Goal: Task Accomplishment & Management: Manage account settings

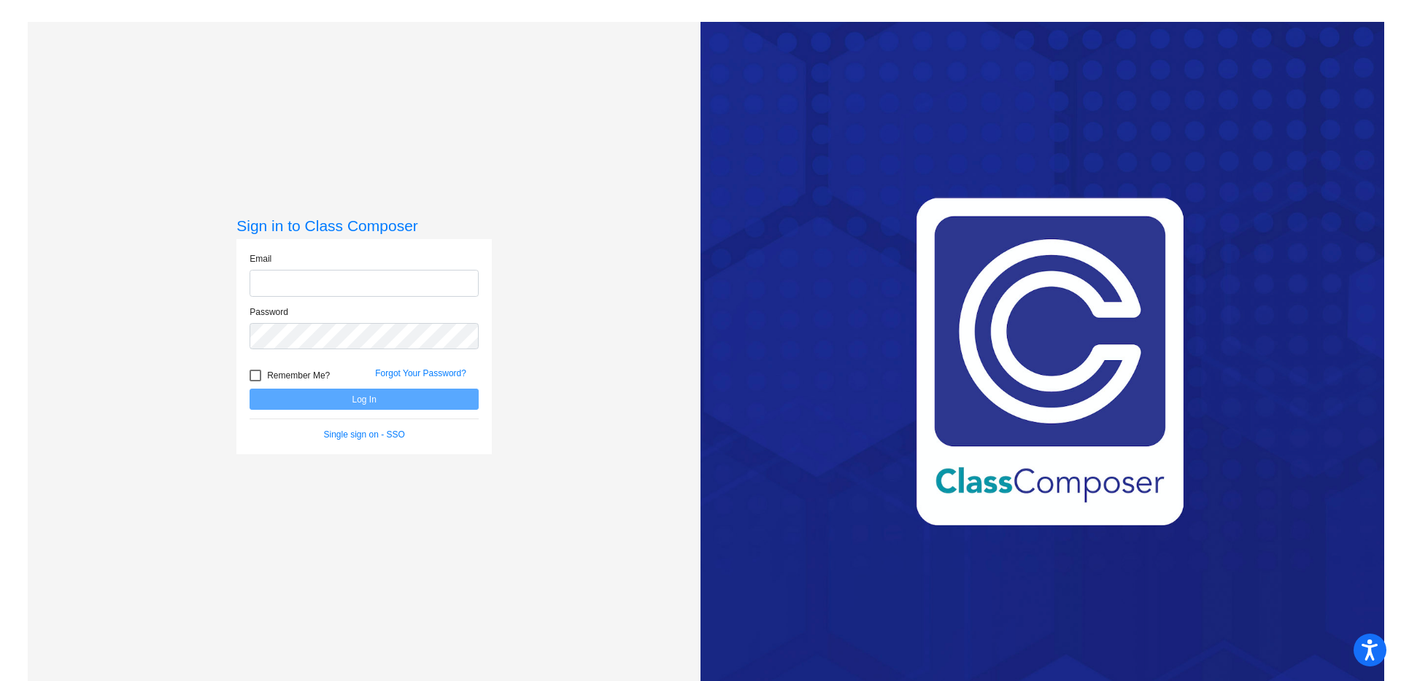
type input "[EMAIL_ADDRESS][DOMAIN_NAME]"
click at [258, 377] on div at bounding box center [255, 376] width 12 height 12
click at [255, 382] on input "Remember Me?" at bounding box center [255, 382] width 1 height 1
checkbox input "true"
click at [271, 391] on button "Log In" at bounding box center [363, 399] width 229 height 21
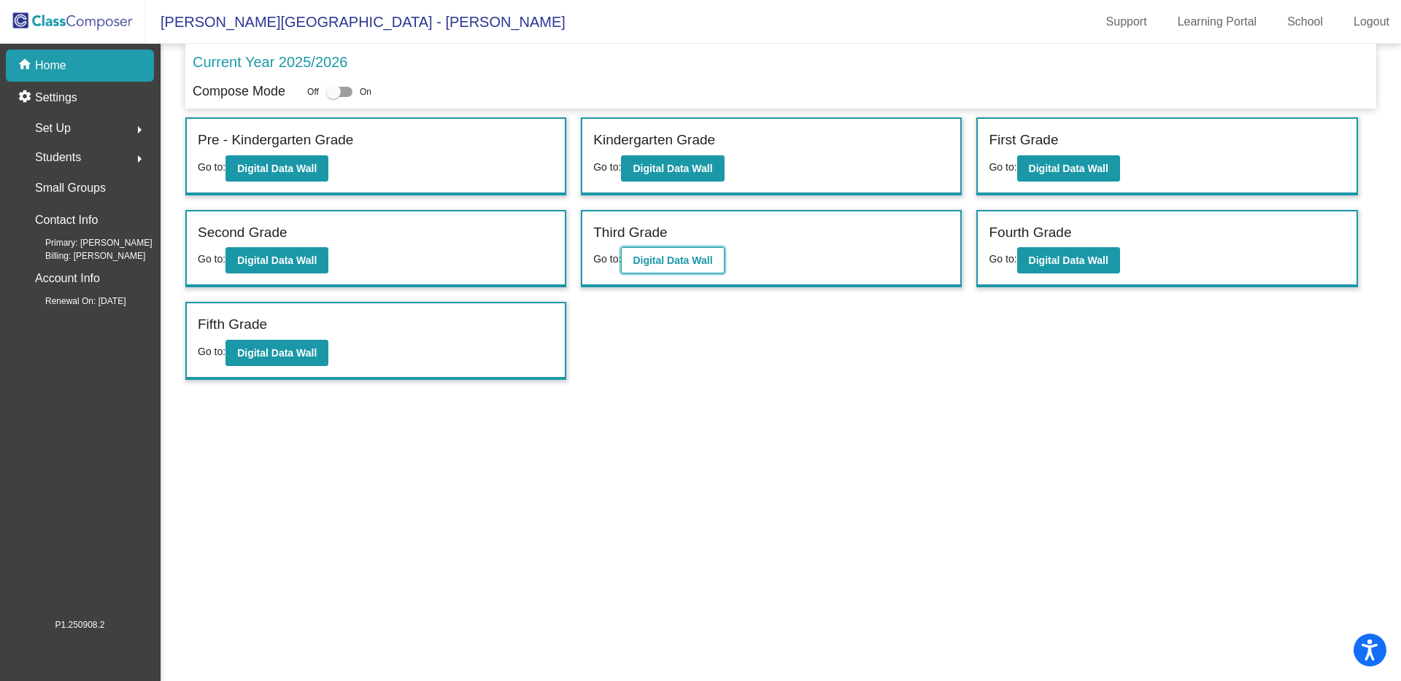
click at [674, 266] on button "Digital Data Wall" at bounding box center [672, 260] width 103 height 26
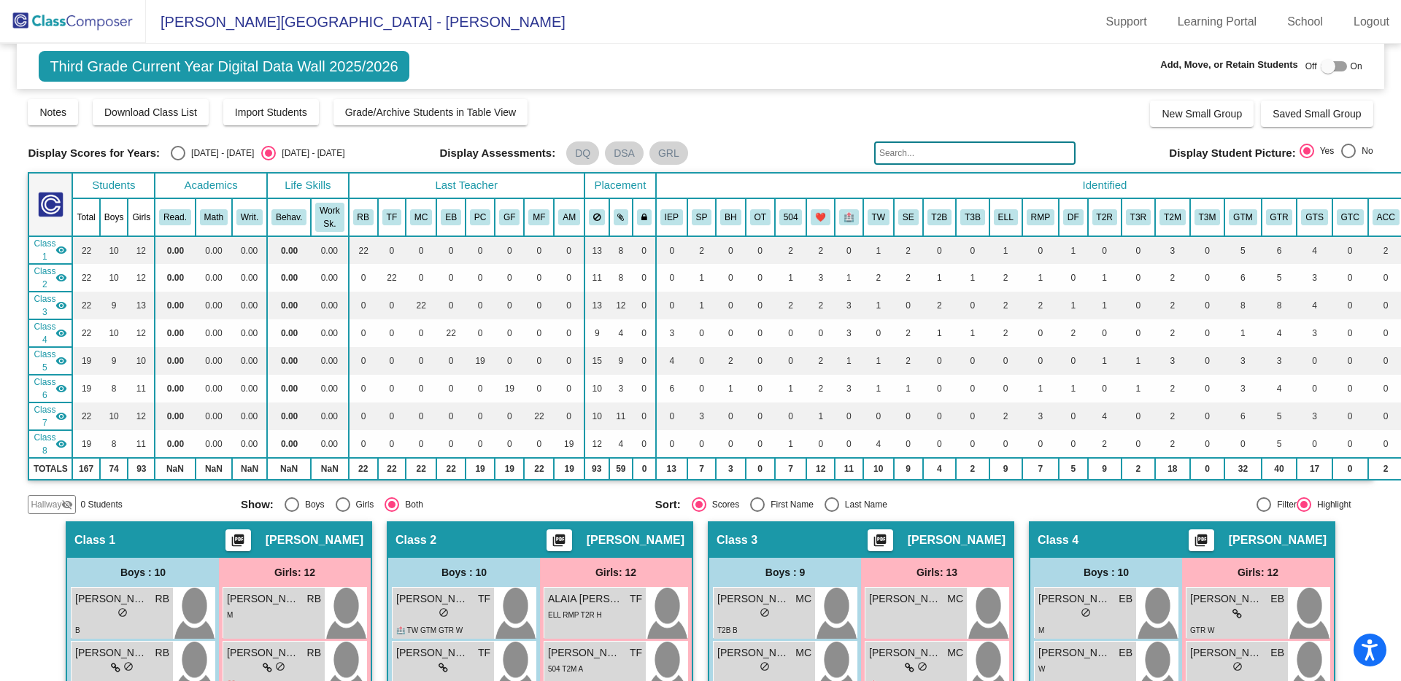
scroll to position [88, 0]
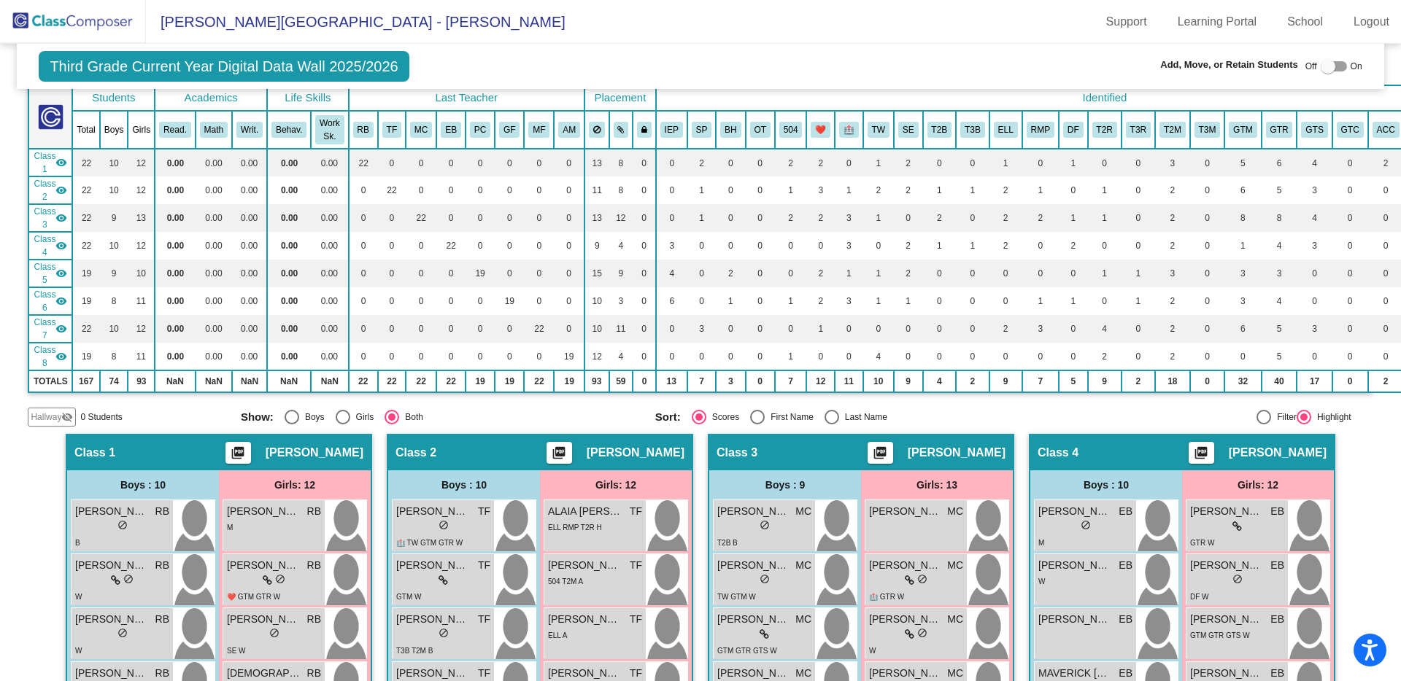
click at [109, 16] on img at bounding box center [73, 21] width 146 height 43
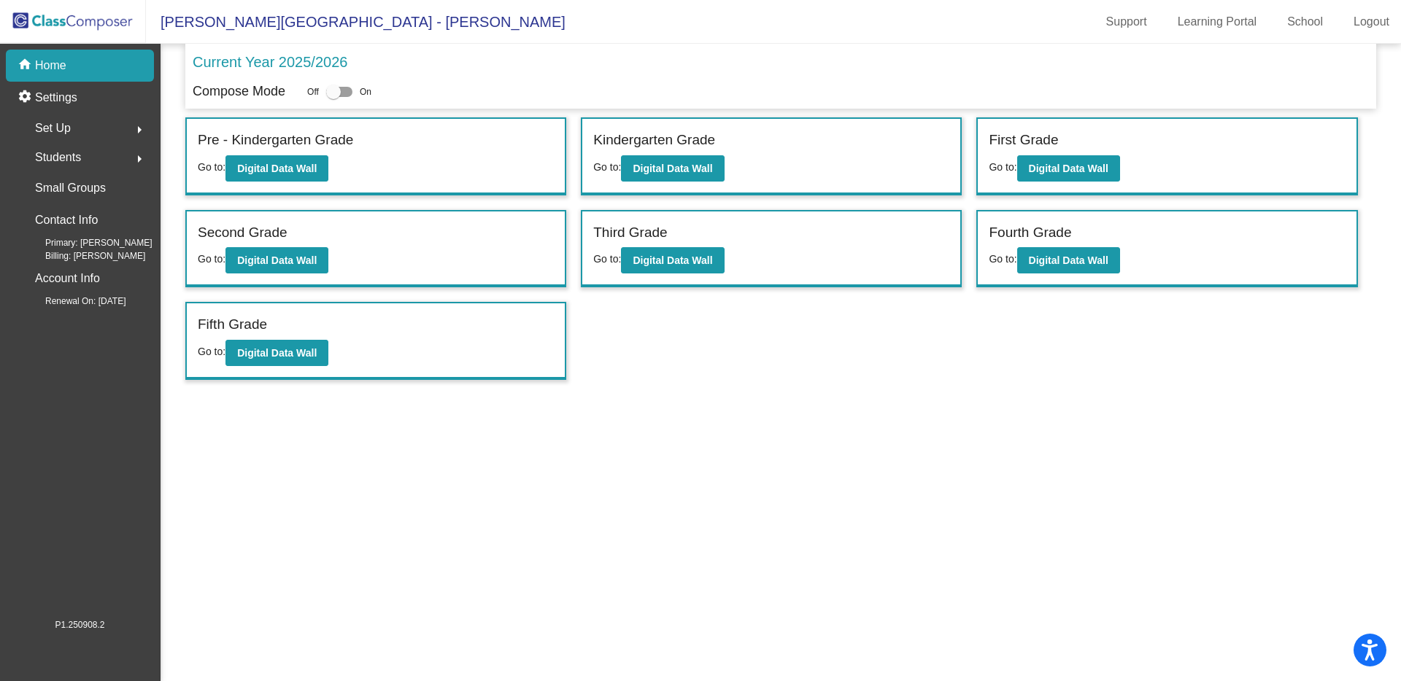
click at [101, 20] on img at bounding box center [73, 21] width 146 height 43
click at [254, 258] on b "Digital Data Wall" at bounding box center [277, 261] width 80 height 12
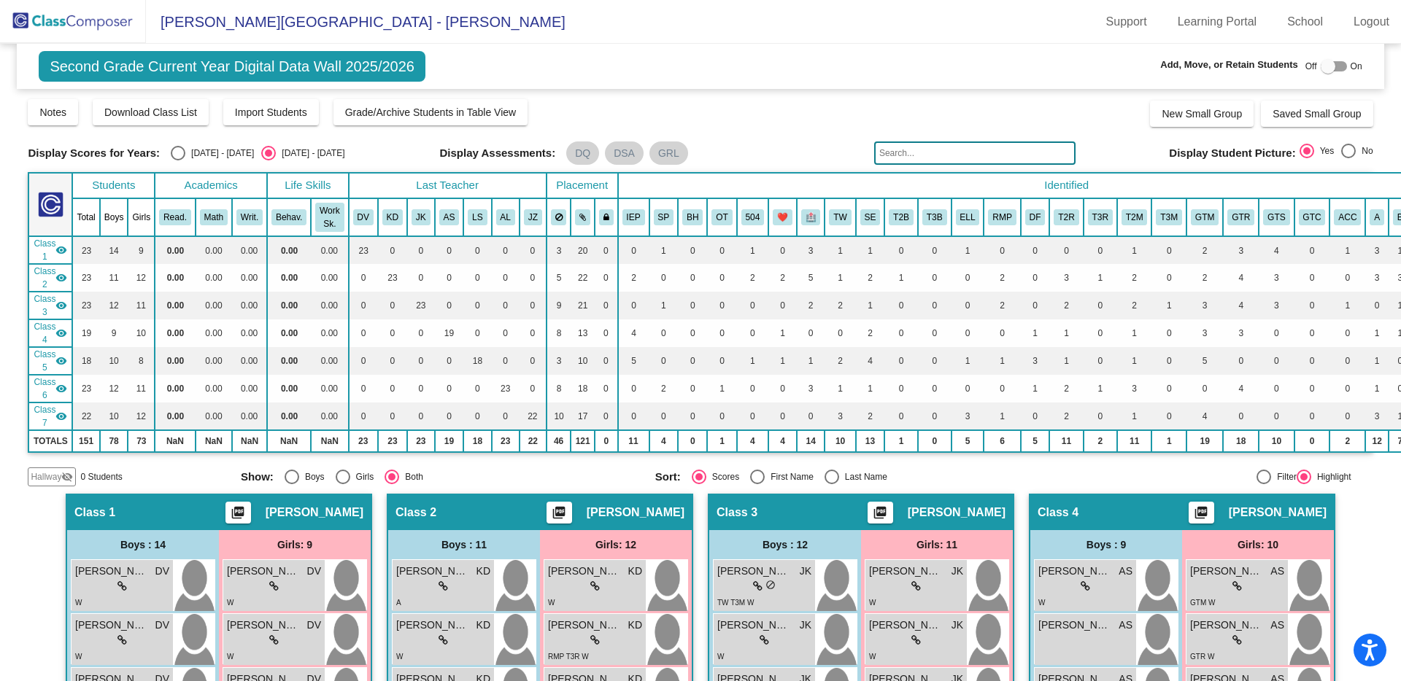
click at [73, 23] on img at bounding box center [73, 21] width 146 height 43
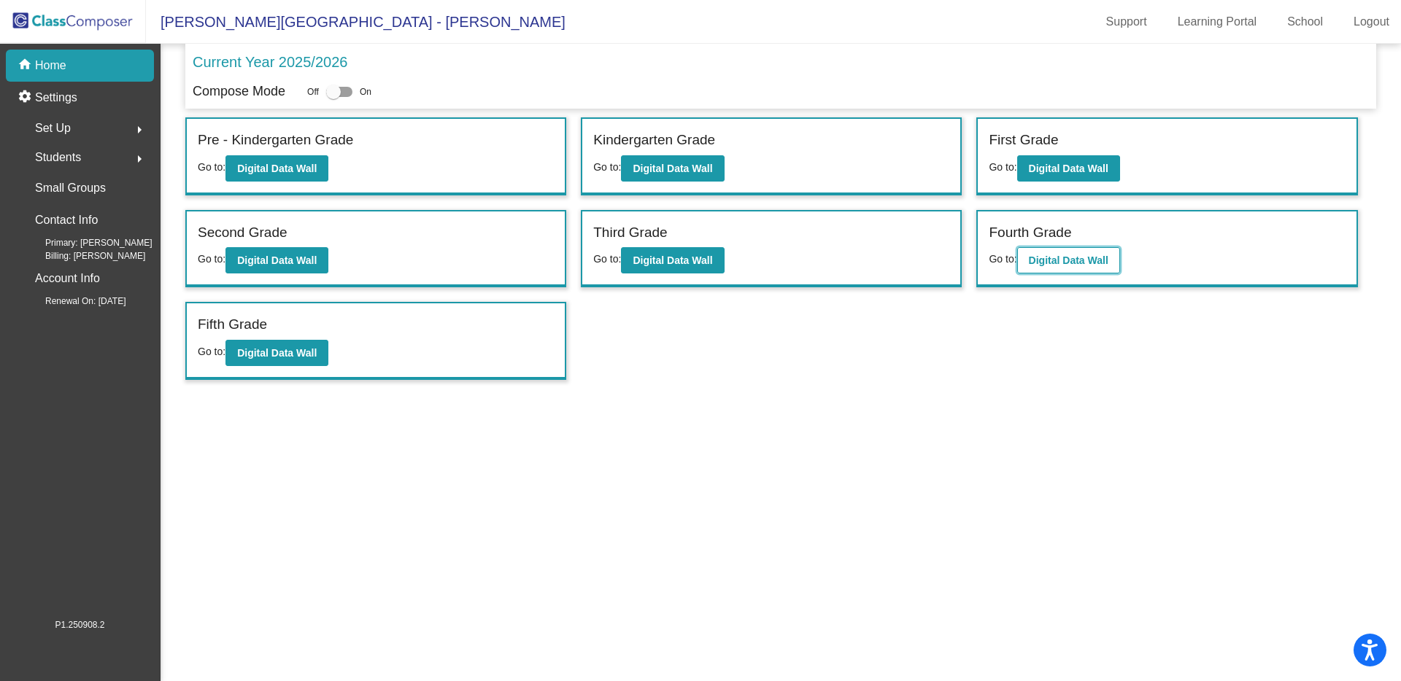
click at [1048, 261] on b "Digital Data Wall" at bounding box center [1069, 261] width 80 height 12
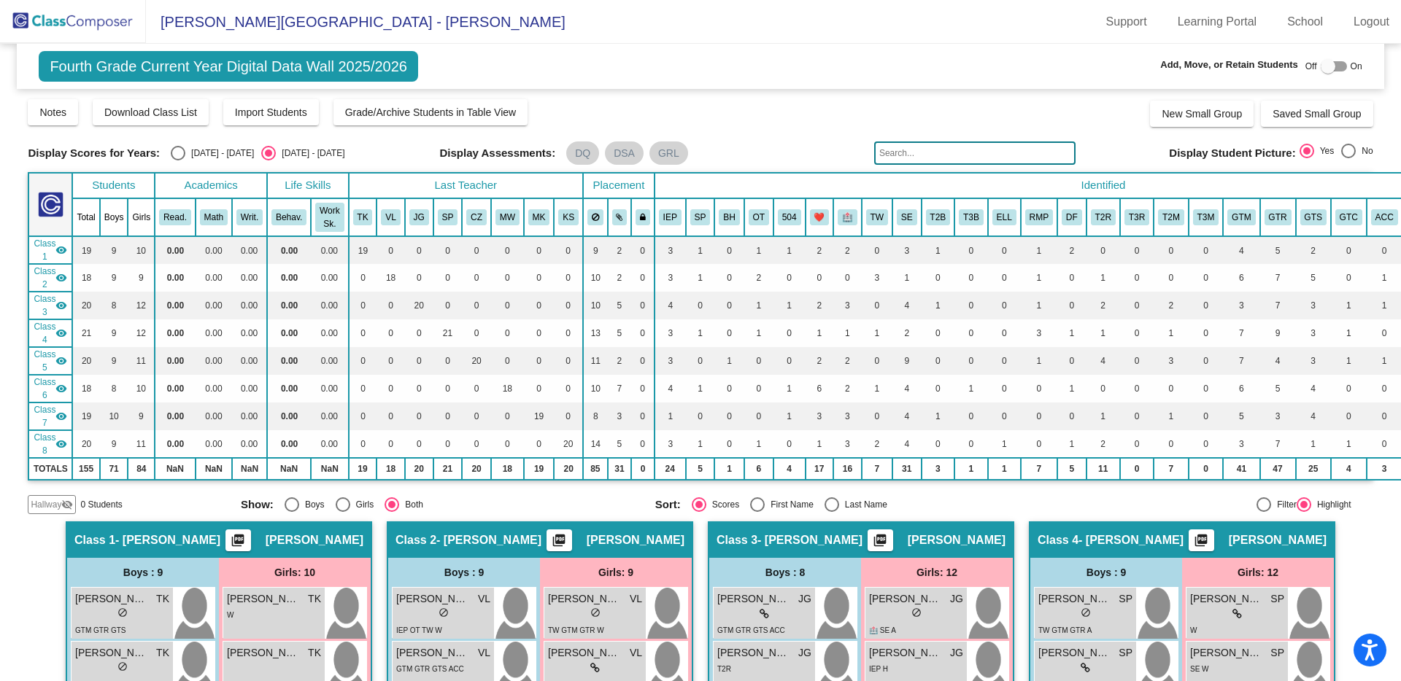
click at [81, 10] on img at bounding box center [73, 21] width 146 height 43
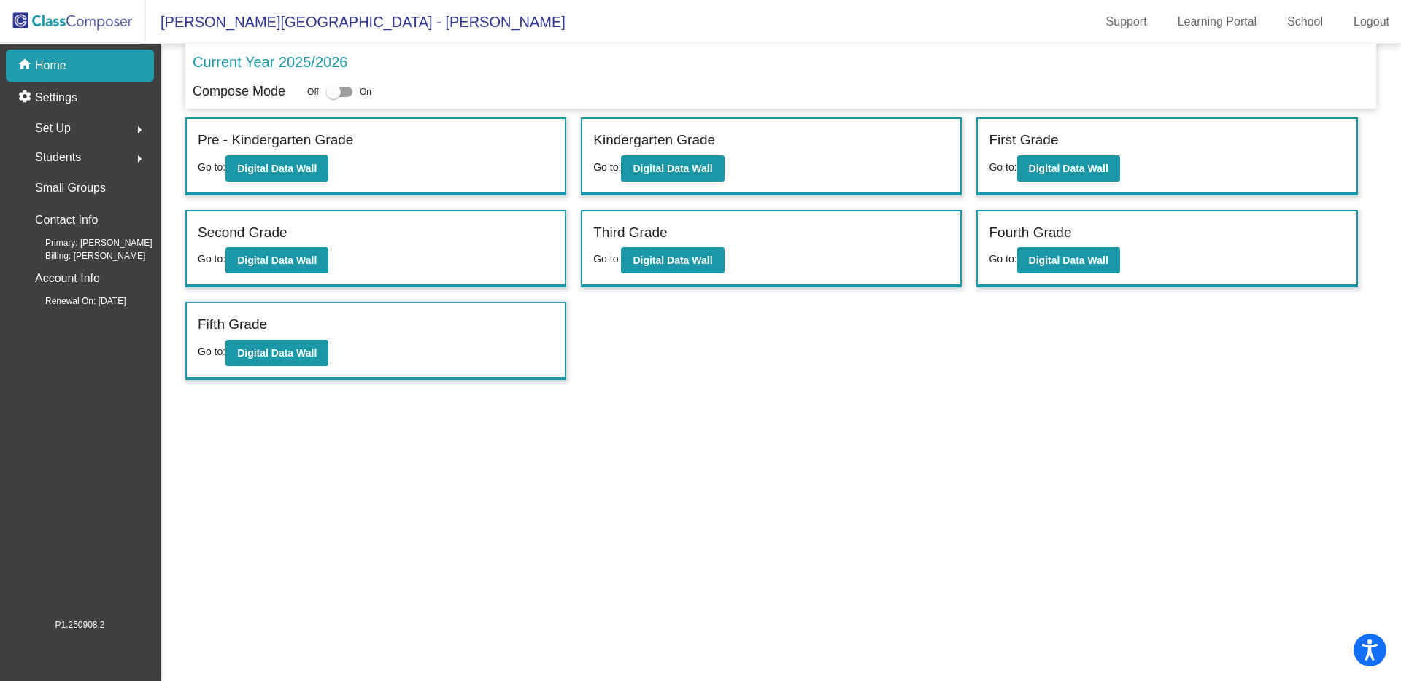
click at [83, 22] on img at bounding box center [73, 21] width 146 height 43
click at [1048, 169] on b "Digital Data Wall" at bounding box center [1069, 169] width 80 height 12
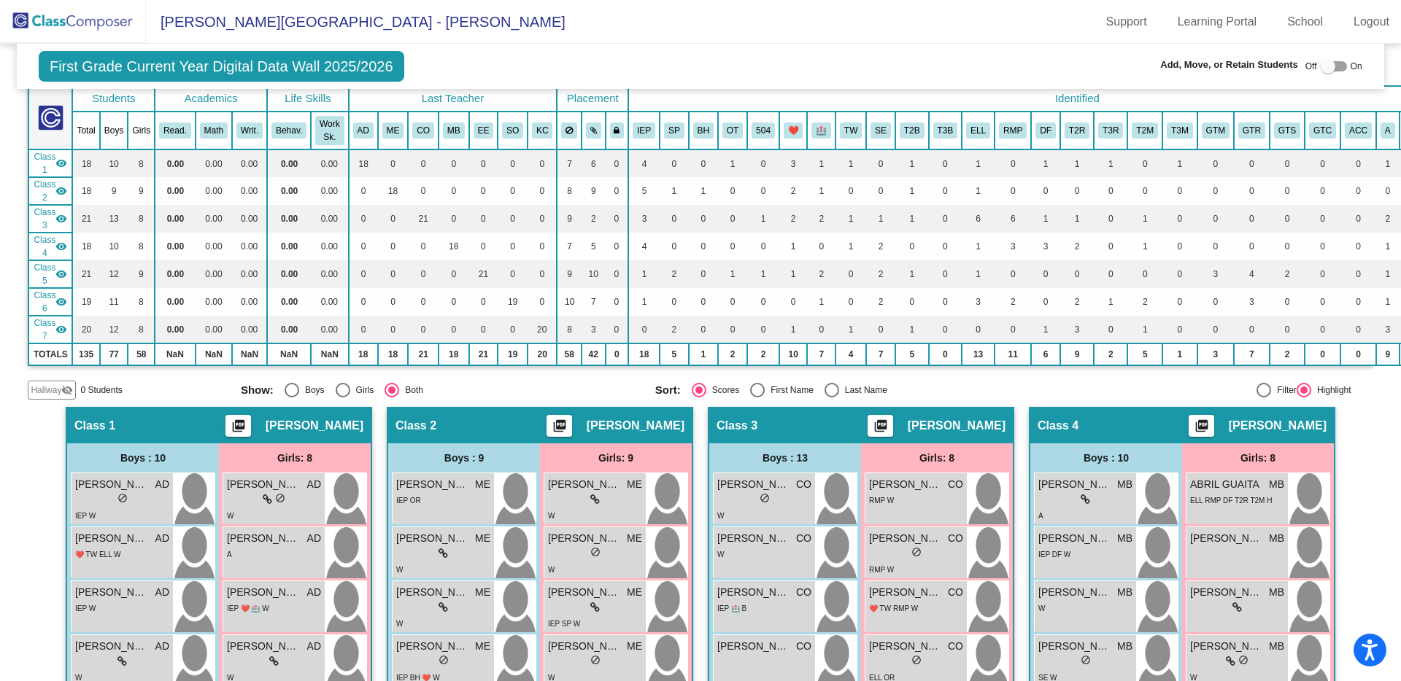
scroll to position [88, 0]
click at [70, 22] on img at bounding box center [73, 21] width 146 height 43
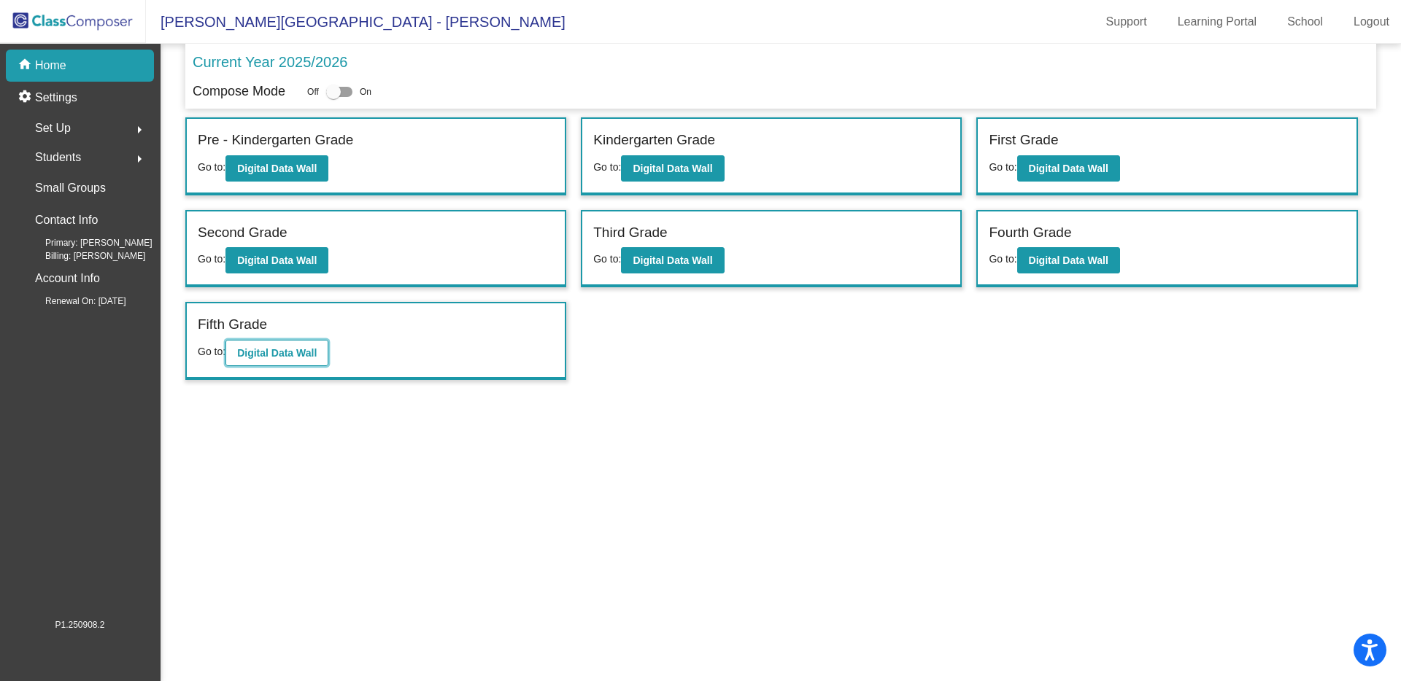
click at [297, 348] on b "Digital Data Wall" at bounding box center [277, 353] width 80 height 12
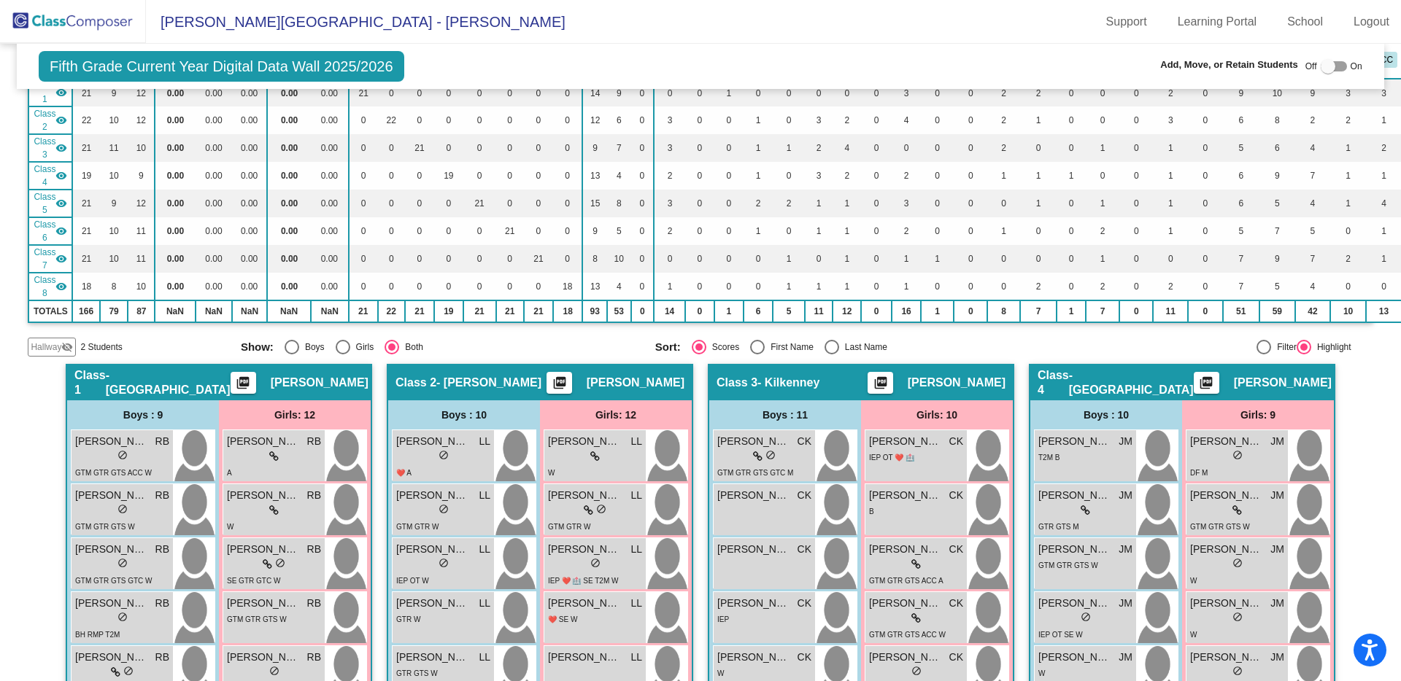
scroll to position [70, 0]
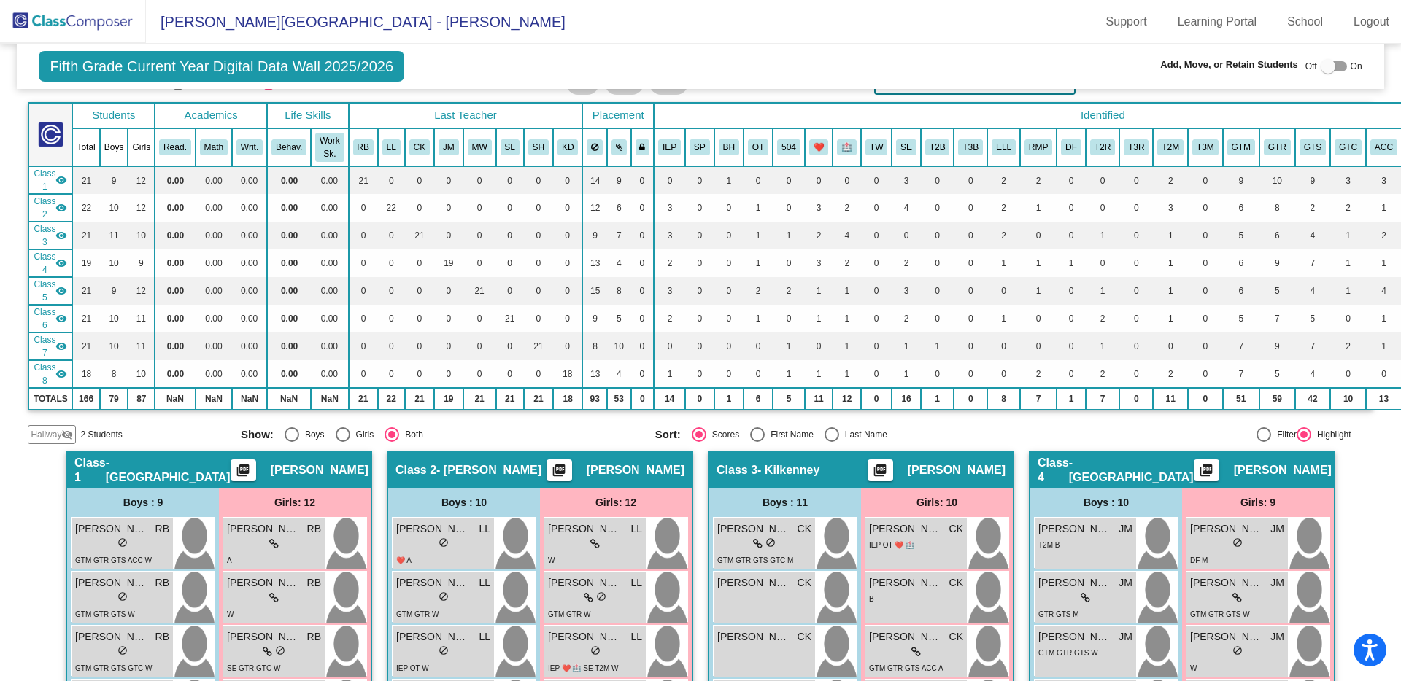
click at [57, 433] on span "Hallway" at bounding box center [46, 434] width 31 height 13
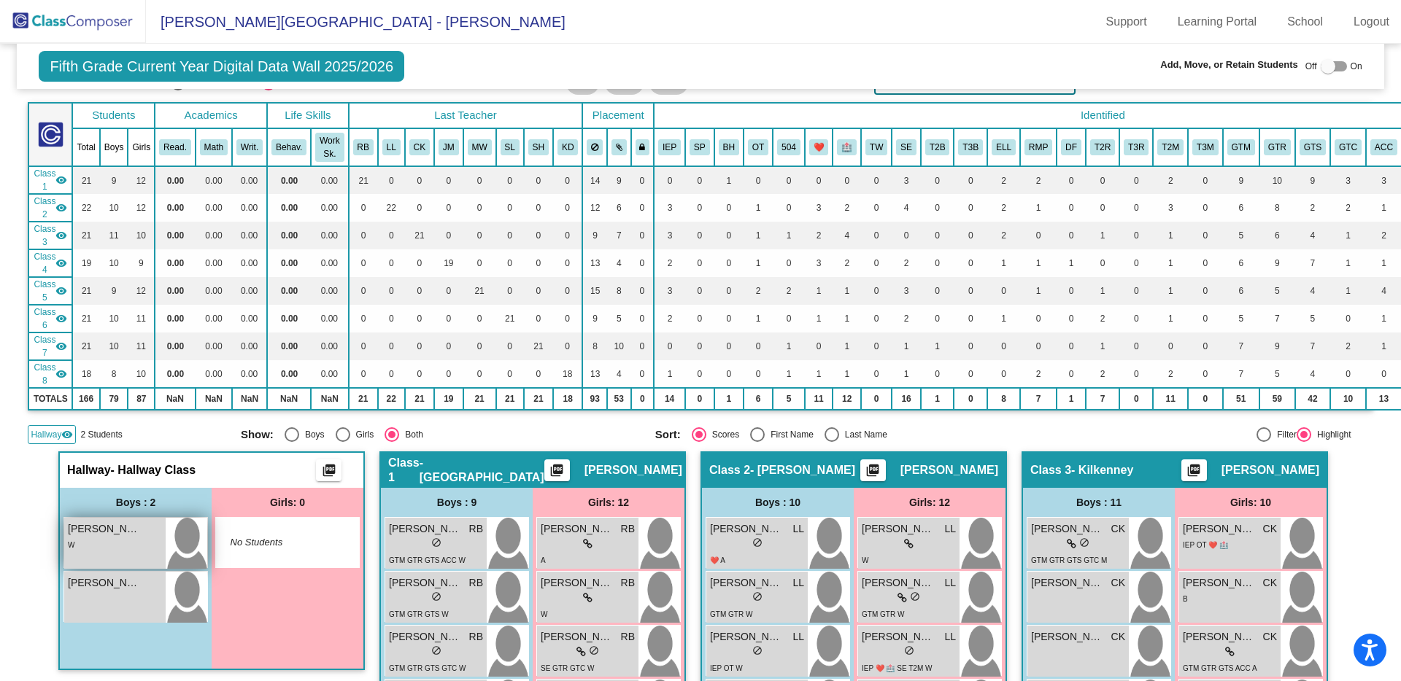
click at [93, 541] on div "W" at bounding box center [115, 544] width 94 height 15
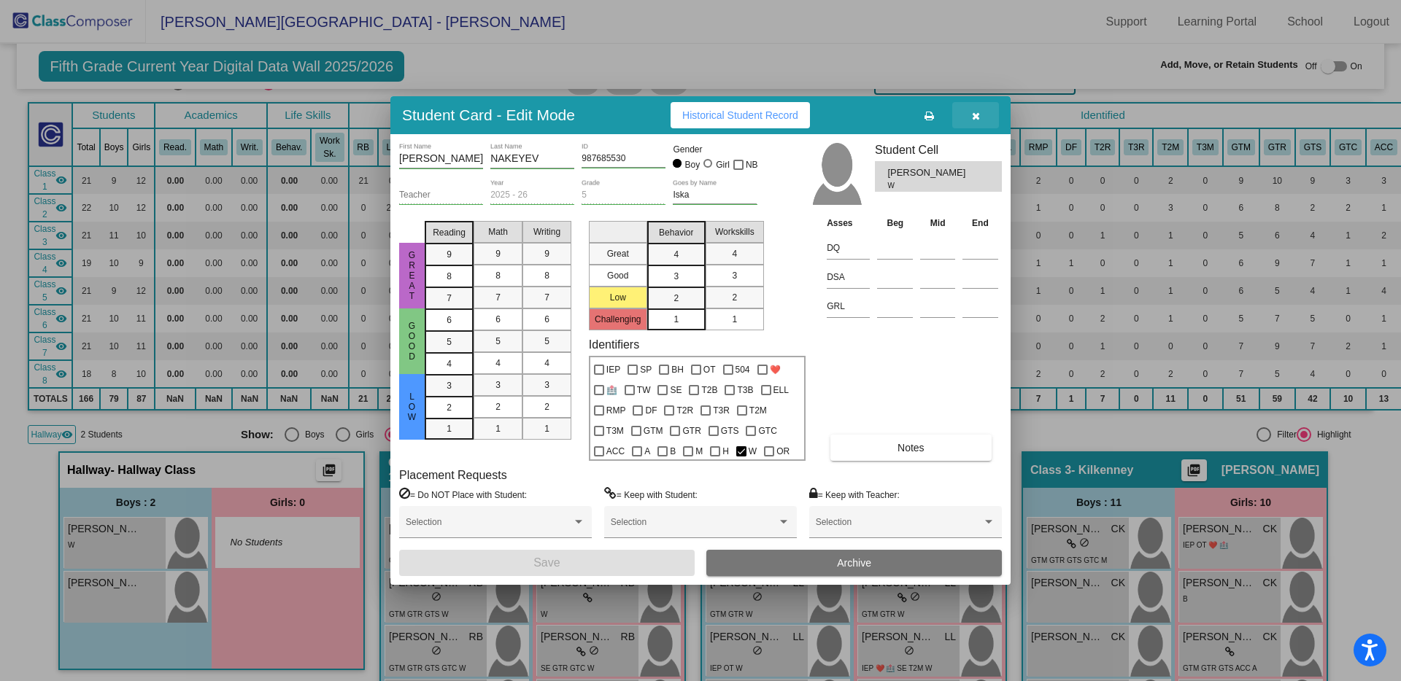
click at [977, 114] on icon "button" at bounding box center [976, 116] width 8 height 10
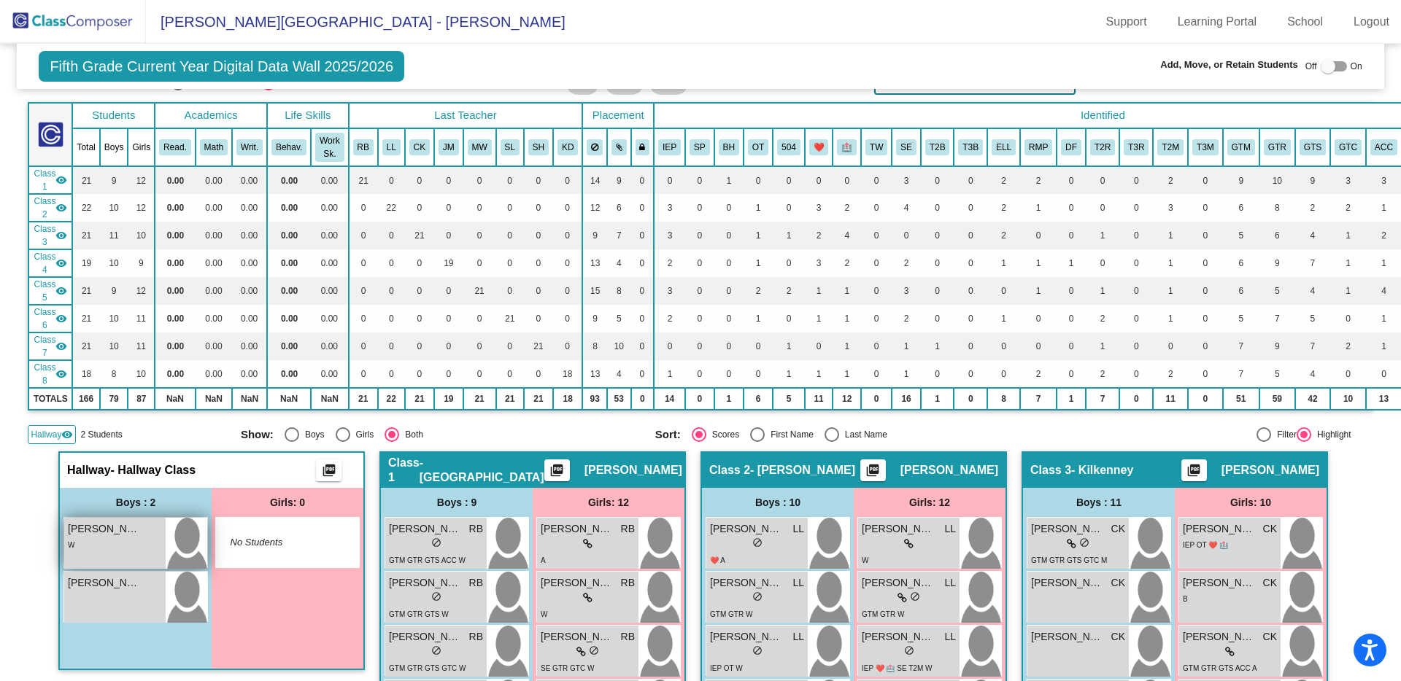
click at [122, 537] on div "W" at bounding box center [115, 544] width 94 height 15
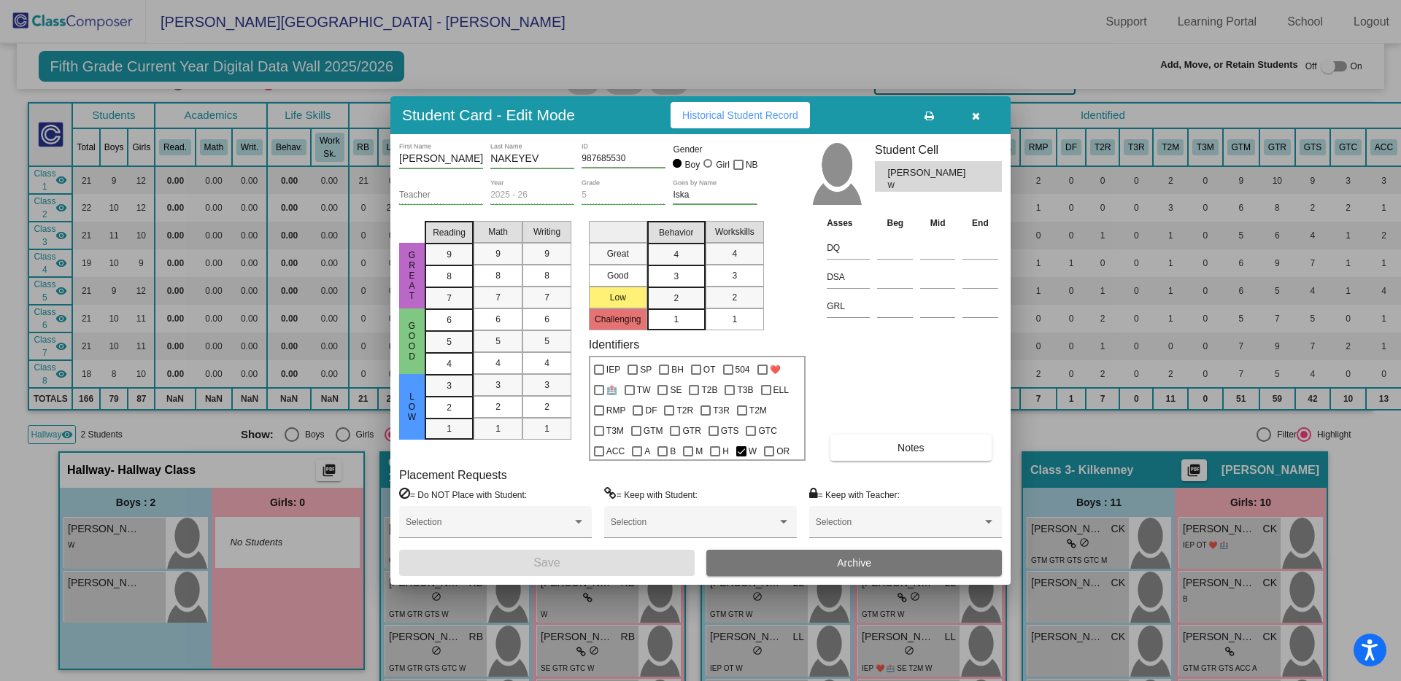
click at [892, 452] on button "Notes" at bounding box center [910, 448] width 160 height 26
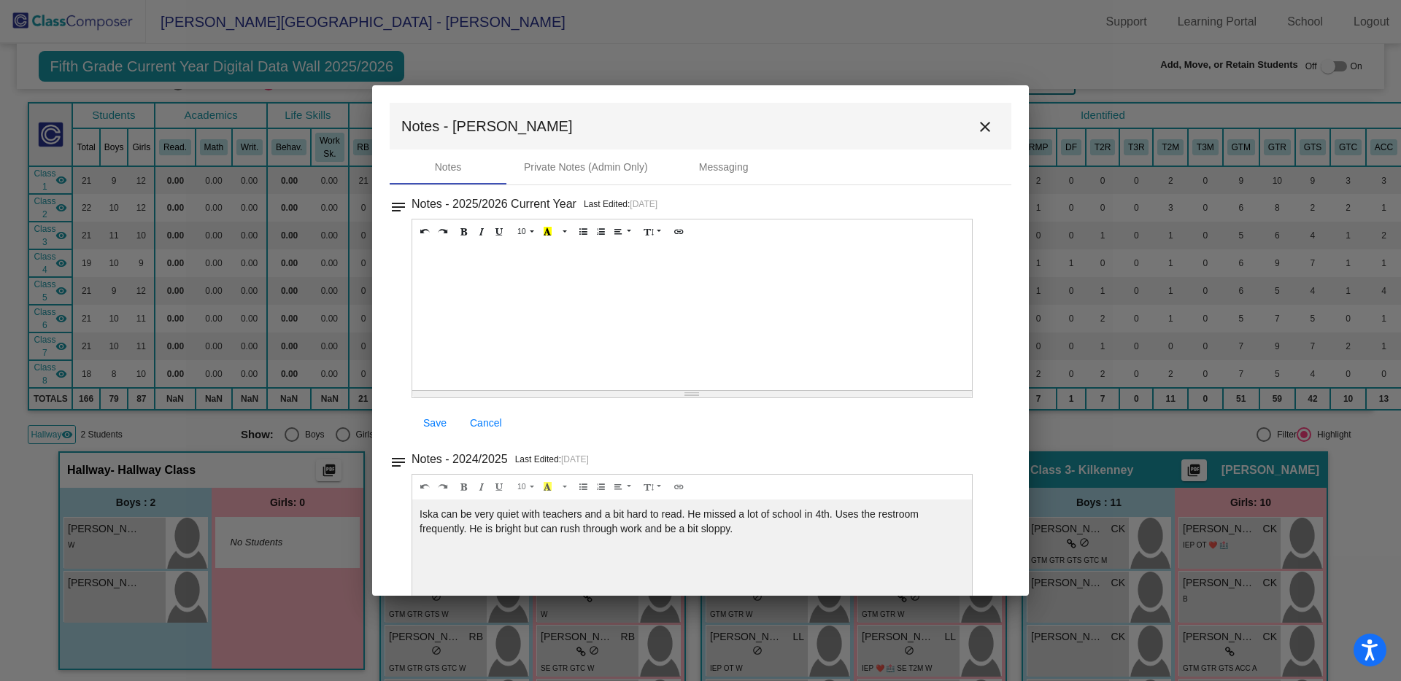
click at [454, 254] on div at bounding box center [692, 317] width 560 height 146
click at [429, 420] on span "Save" at bounding box center [434, 423] width 23 height 12
click at [435, 424] on span "Save" at bounding box center [434, 423] width 23 height 12
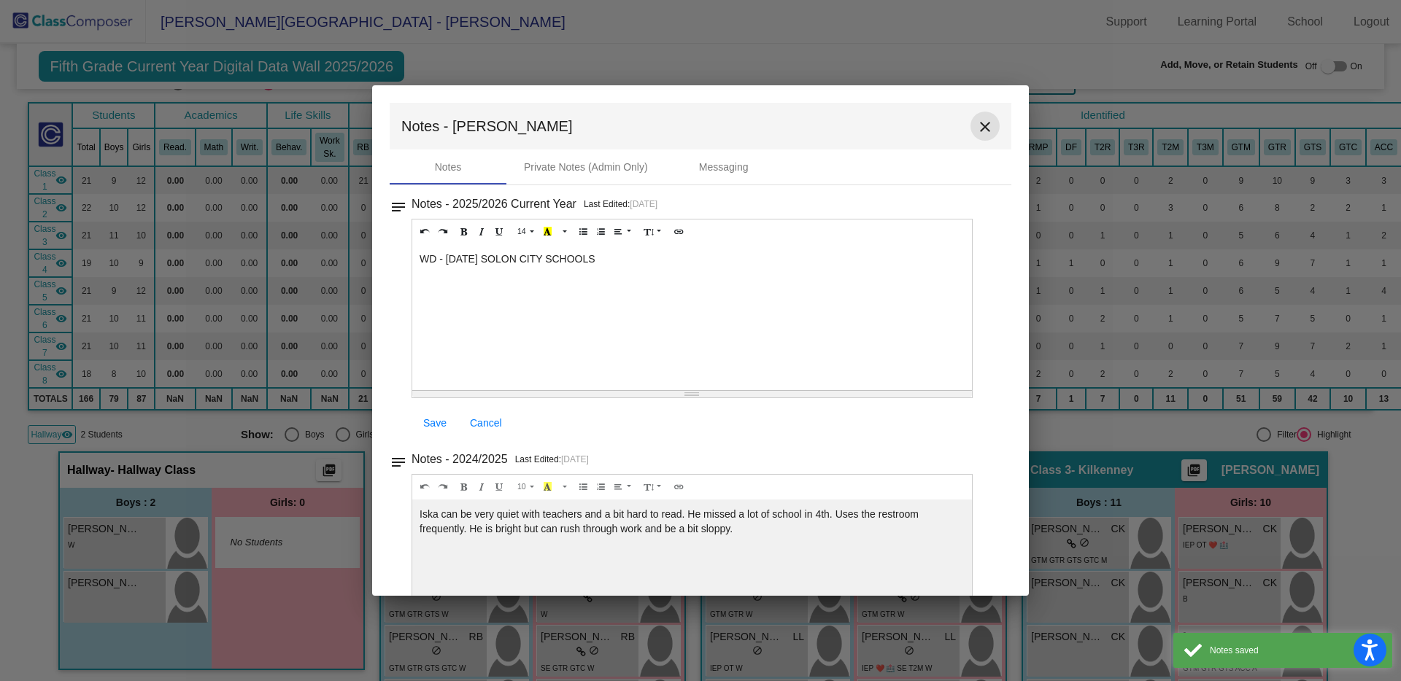
click at [970, 130] on button "close" at bounding box center [984, 126] width 29 height 29
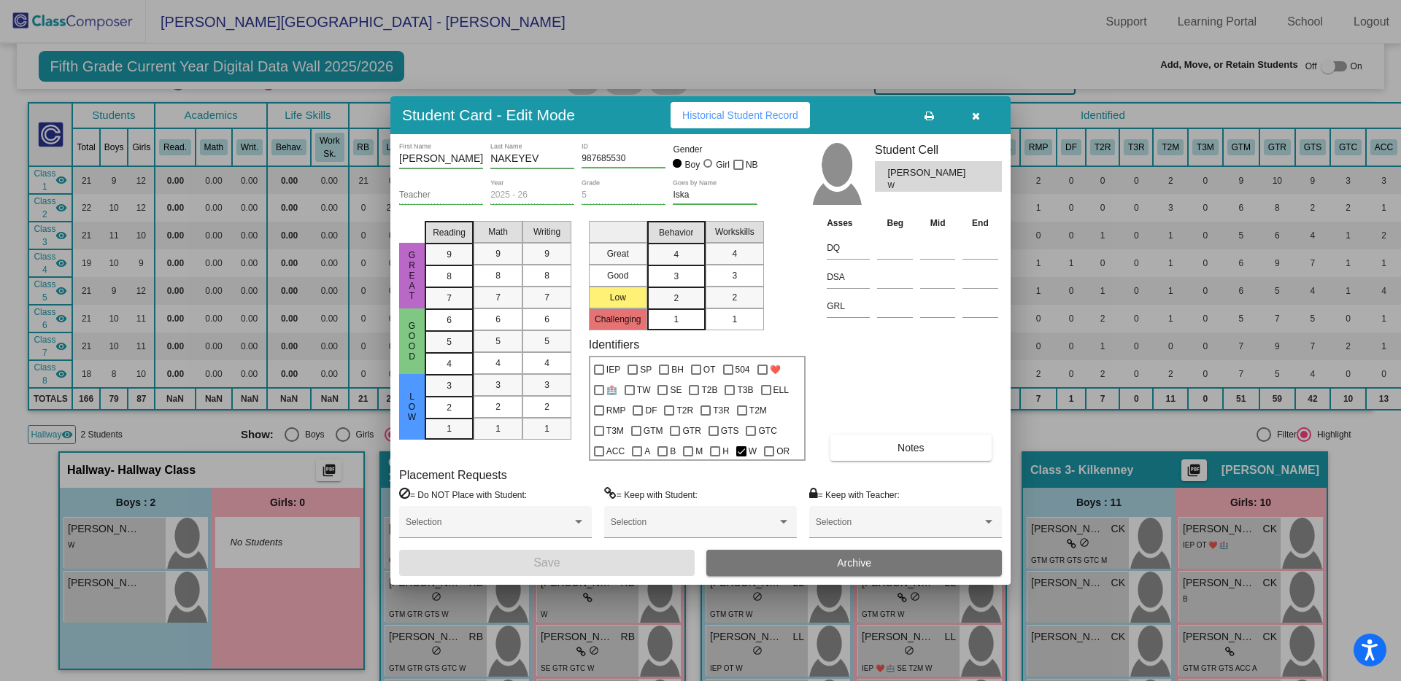
click at [844, 562] on span "Archive" at bounding box center [854, 563] width 34 height 12
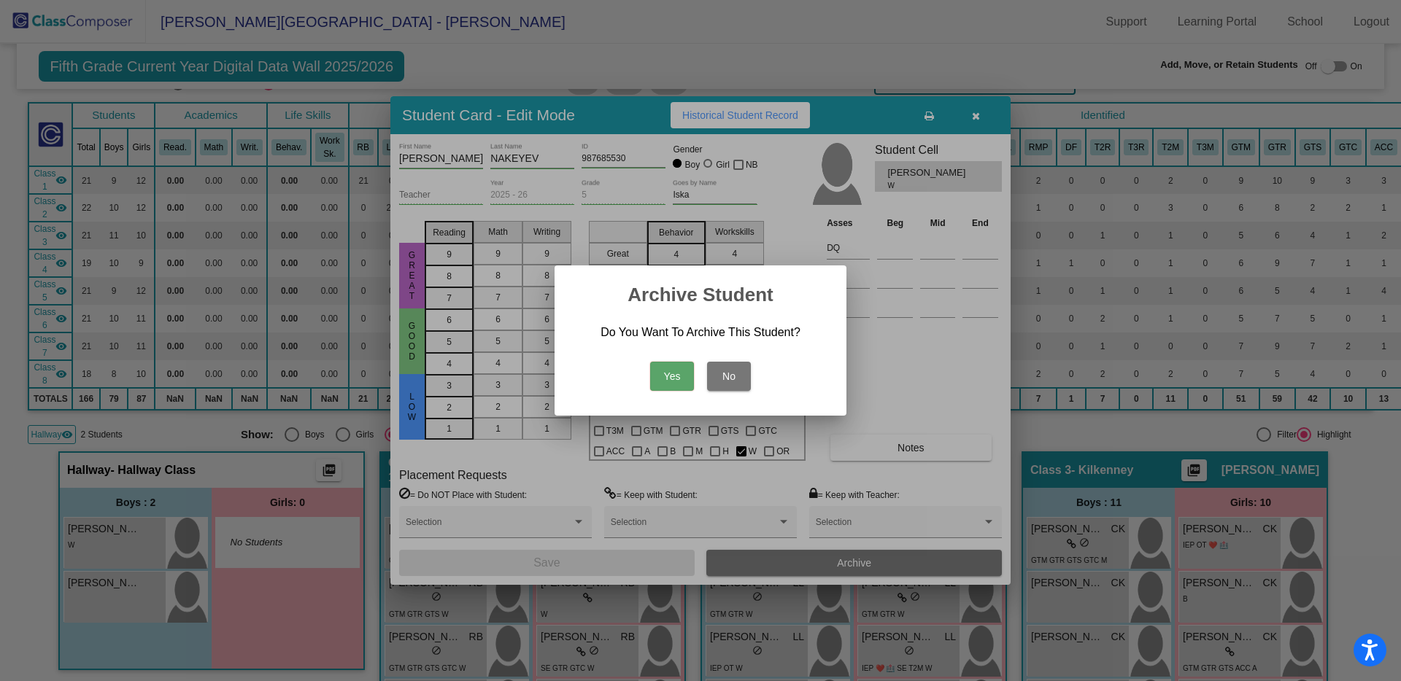
click at [667, 375] on button "Yes" at bounding box center [672, 376] width 44 height 29
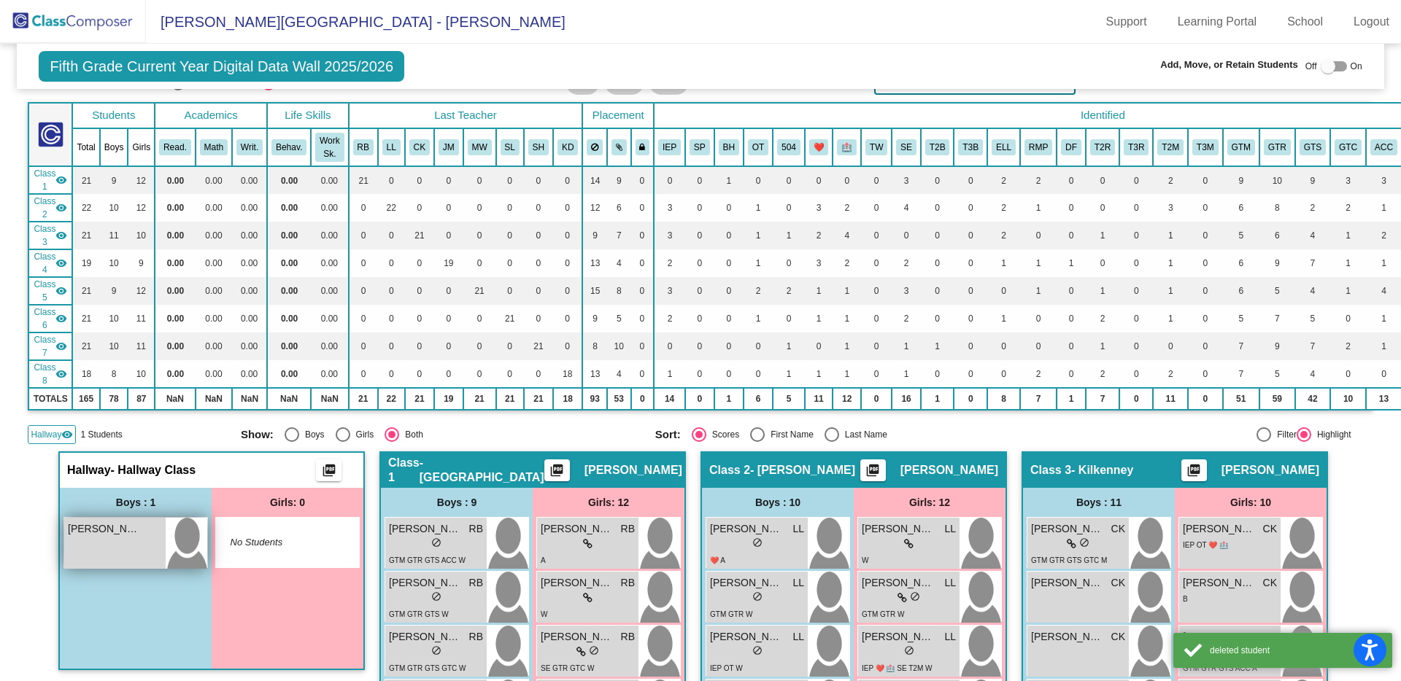
click at [123, 531] on span "[PERSON_NAME]" at bounding box center [104, 529] width 73 height 15
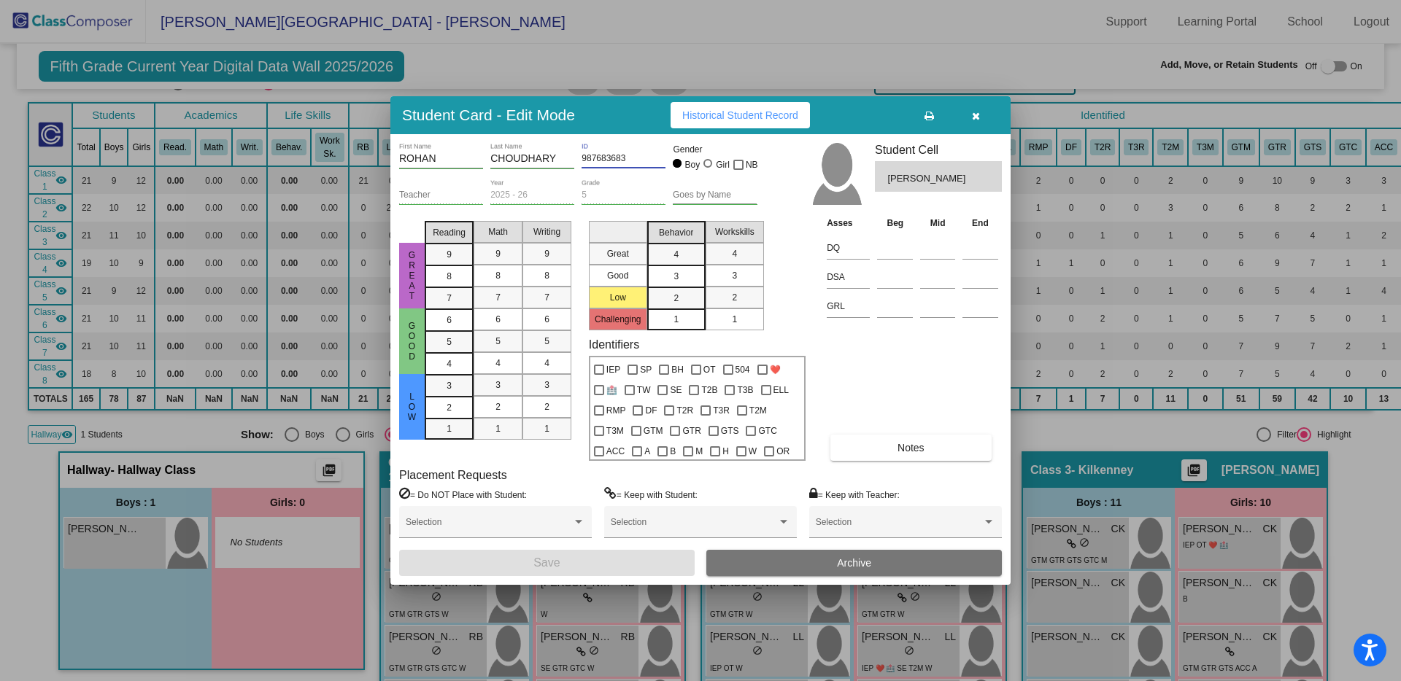
drag, startPoint x: 584, startPoint y: 158, endPoint x: 625, endPoint y: 158, distance: 41.6
click at [625, 158] on input "987683683" at bounding box center [623, 159] width 84 height 10
click at [927, 447] on button "Notes" at bounding box center [910, 448] width 160 height 26
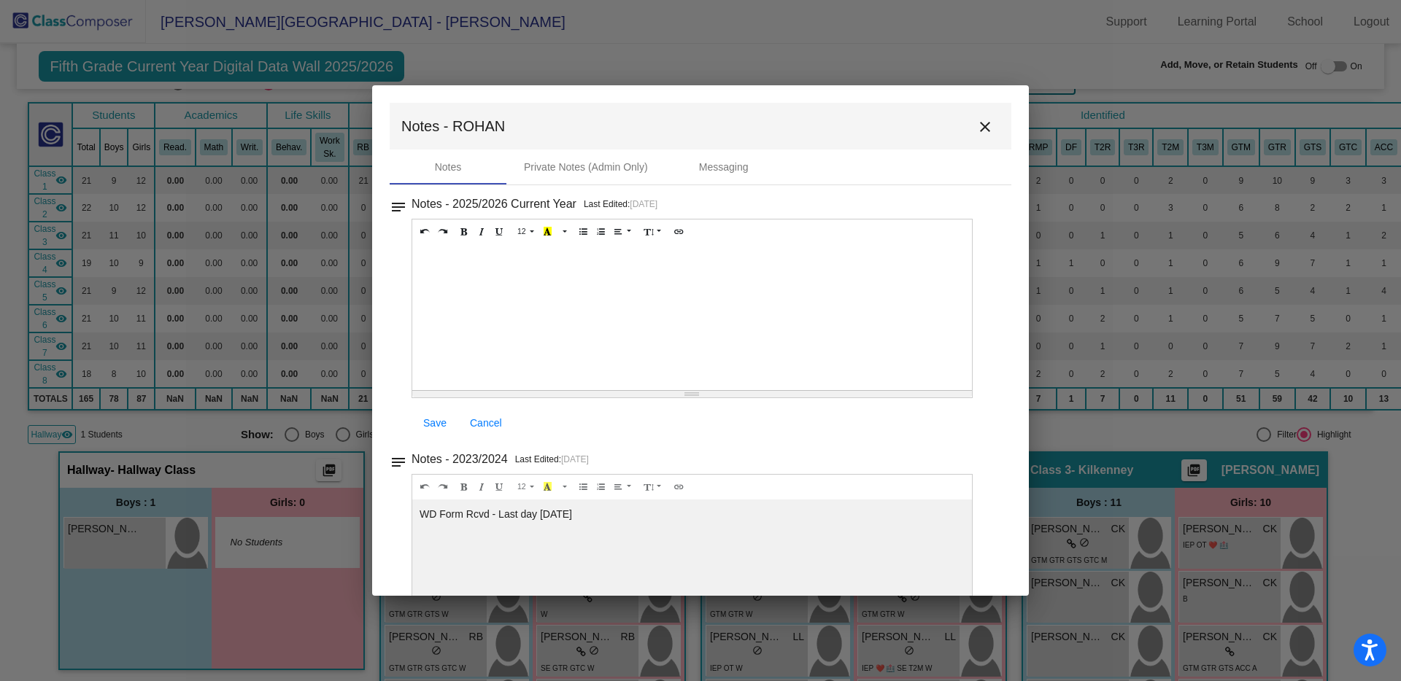
click at [454, 260] on div at bounding box center [692, 317] width 560 height 146
click at [525, 260] on div "Was WD - [PERSON_NAME] 7th Grade" at bounding box center [692, 317] width 560 height 146
click at [579, 260] on div "Was WD - [PERSON_NAME] 7th Grade" at bounding box center [692, 317] width 560 height 146
click at [433, 425] on span "Save" at bounding box center [434, 423] width 23 height 12
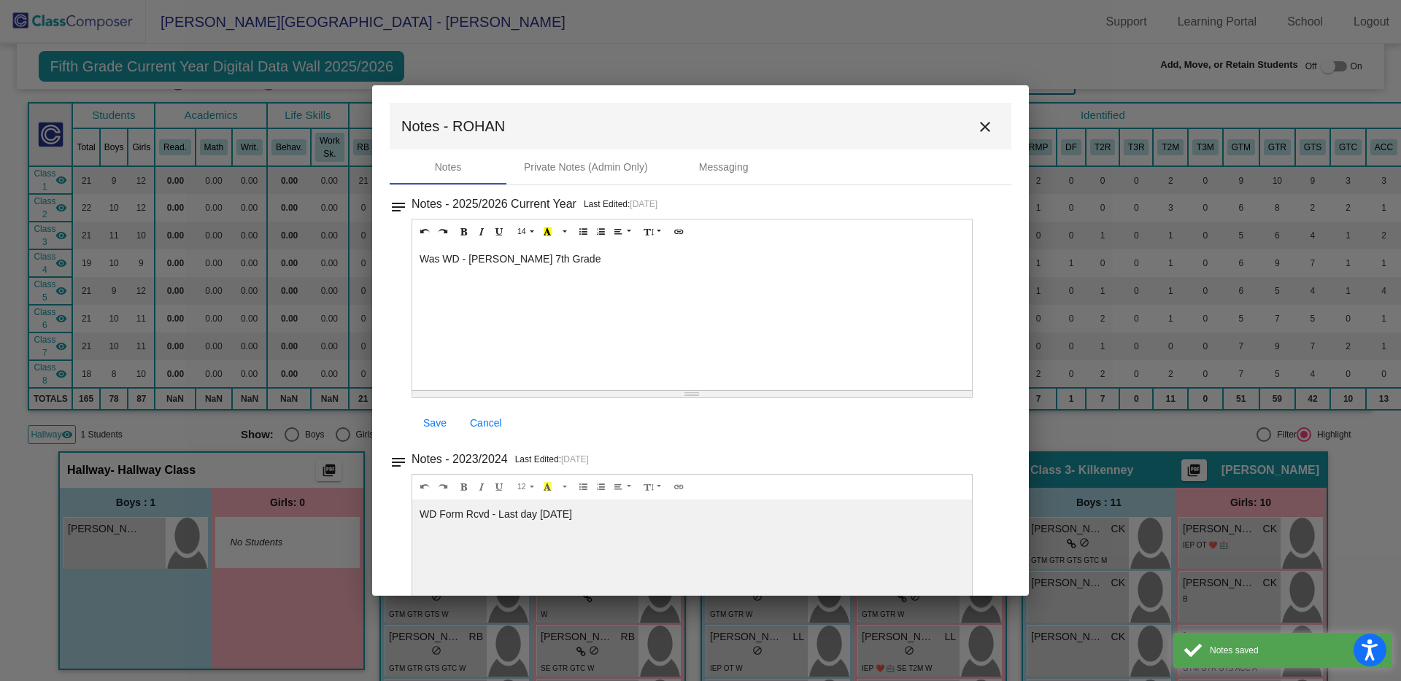
click at [977, 128] on mat-icon "close" at bounding box center [985, 127] width 18 height 18
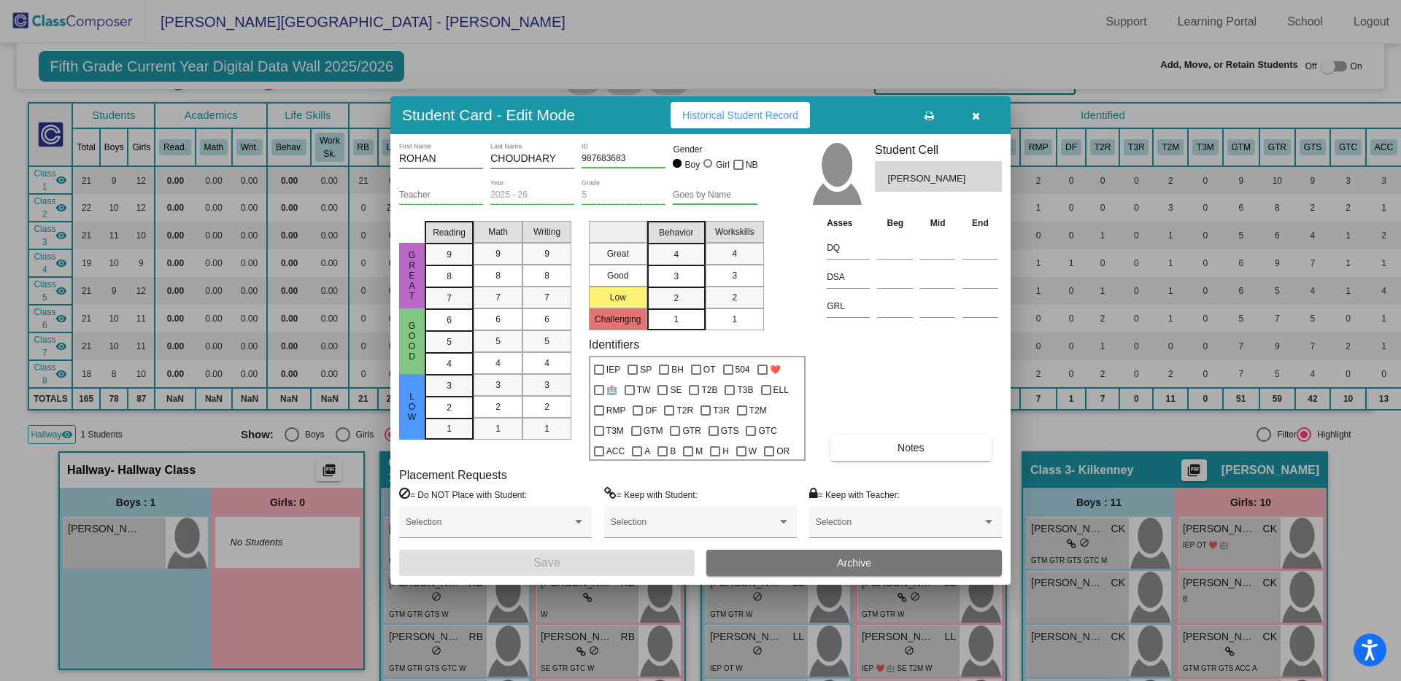
click at [895, 560] on button "Archive" at bounding box center [853, 563] width 295 height 26
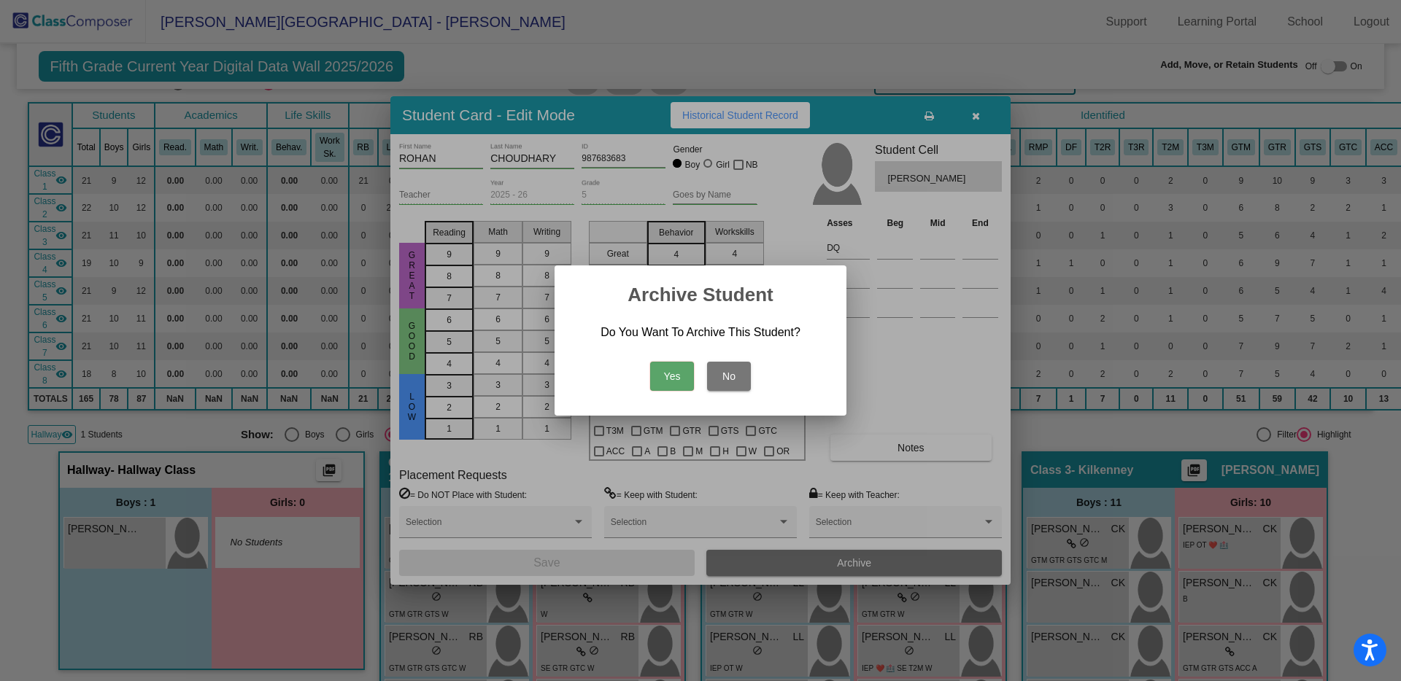
click at [665, 375] on button "Yes" at bounding box center [672, 376] width 44 height 29
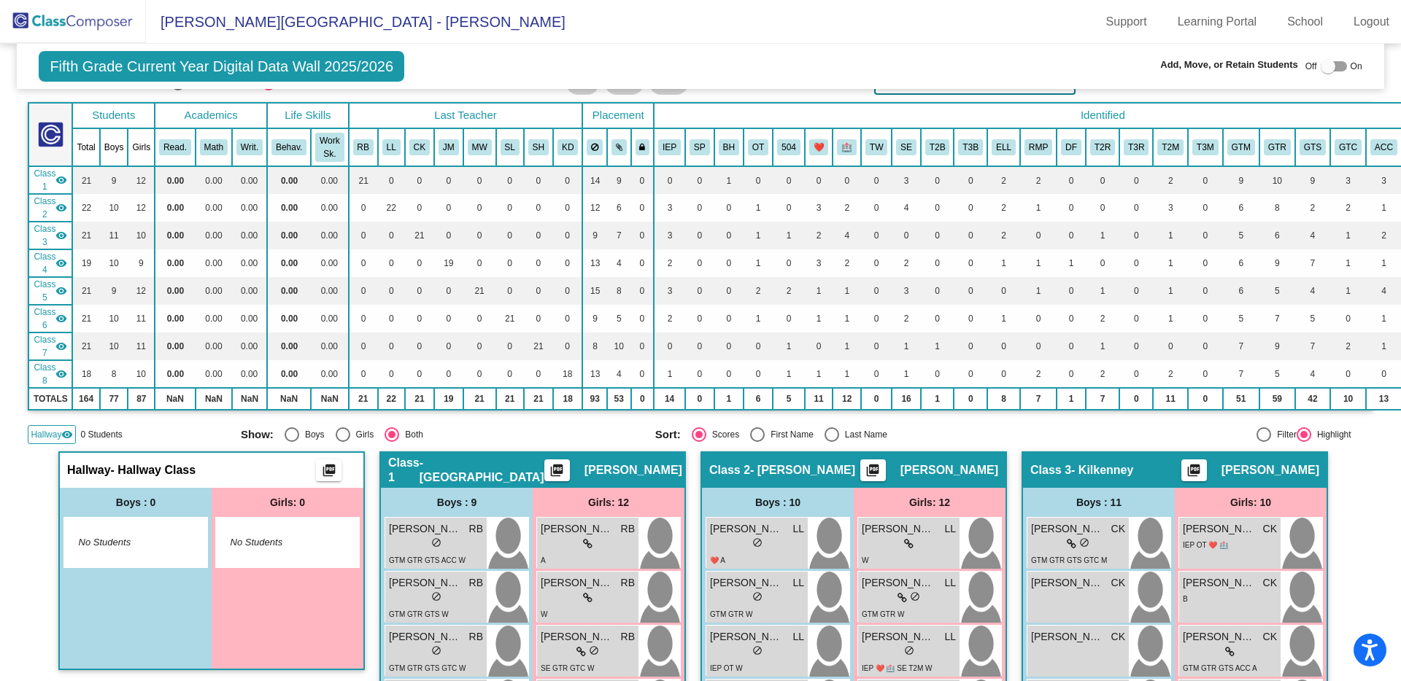
click at [96, 23] on img at bounding box center [73, 21] width 146 height 43
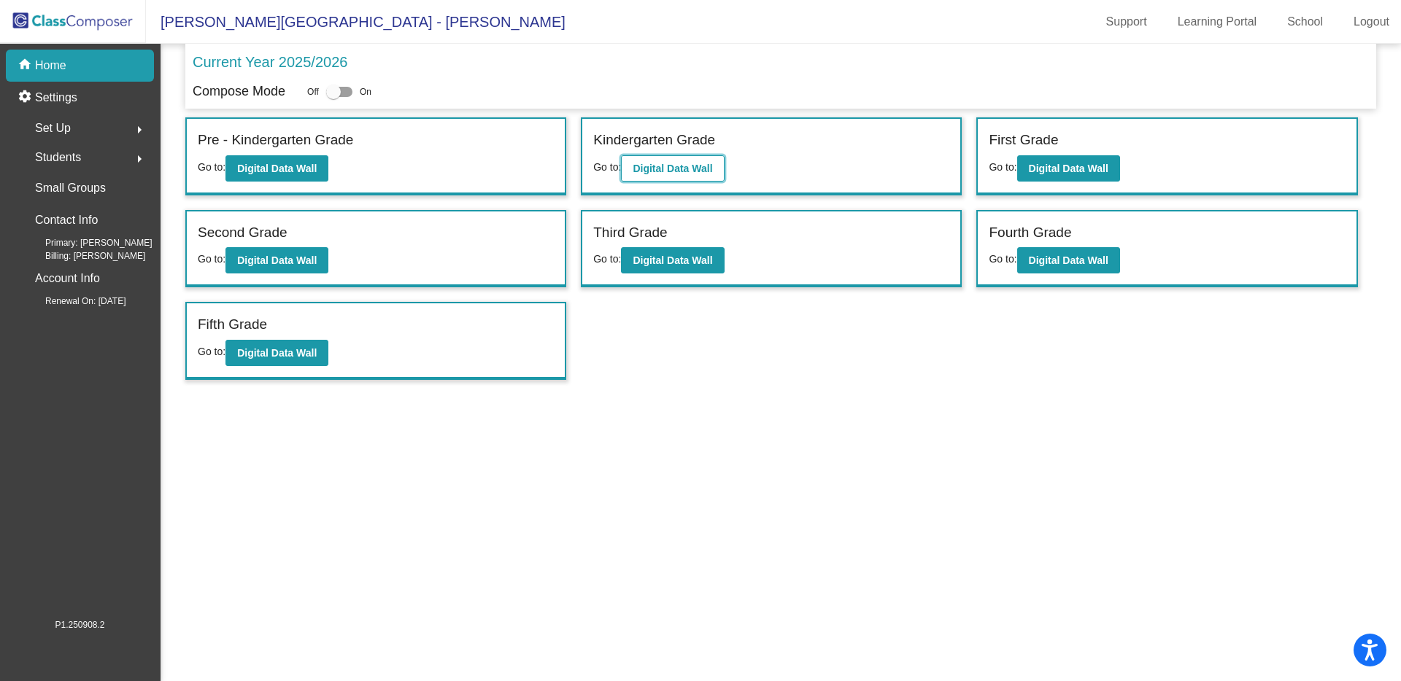
click at [643, 169] on b "Digital Data Wall" at bounding box center [672, 169] width 80 height 12
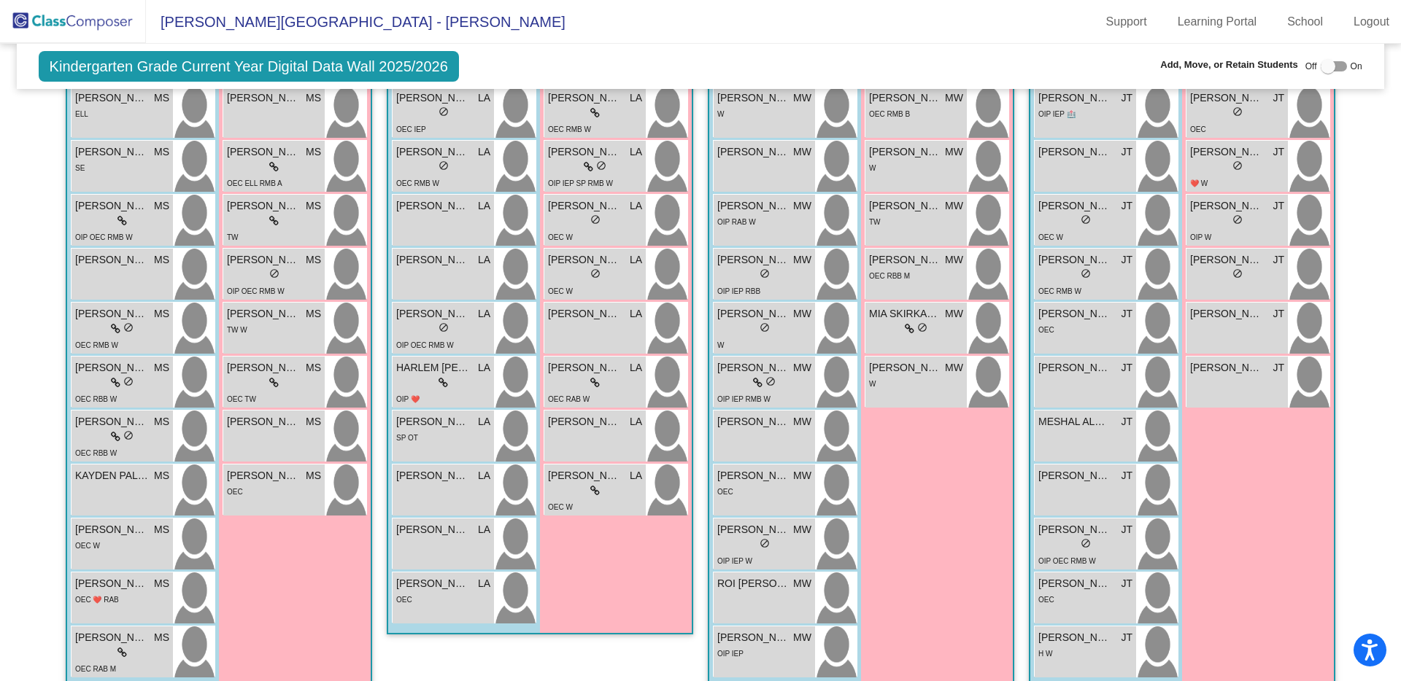
scroll to position [138, 0]
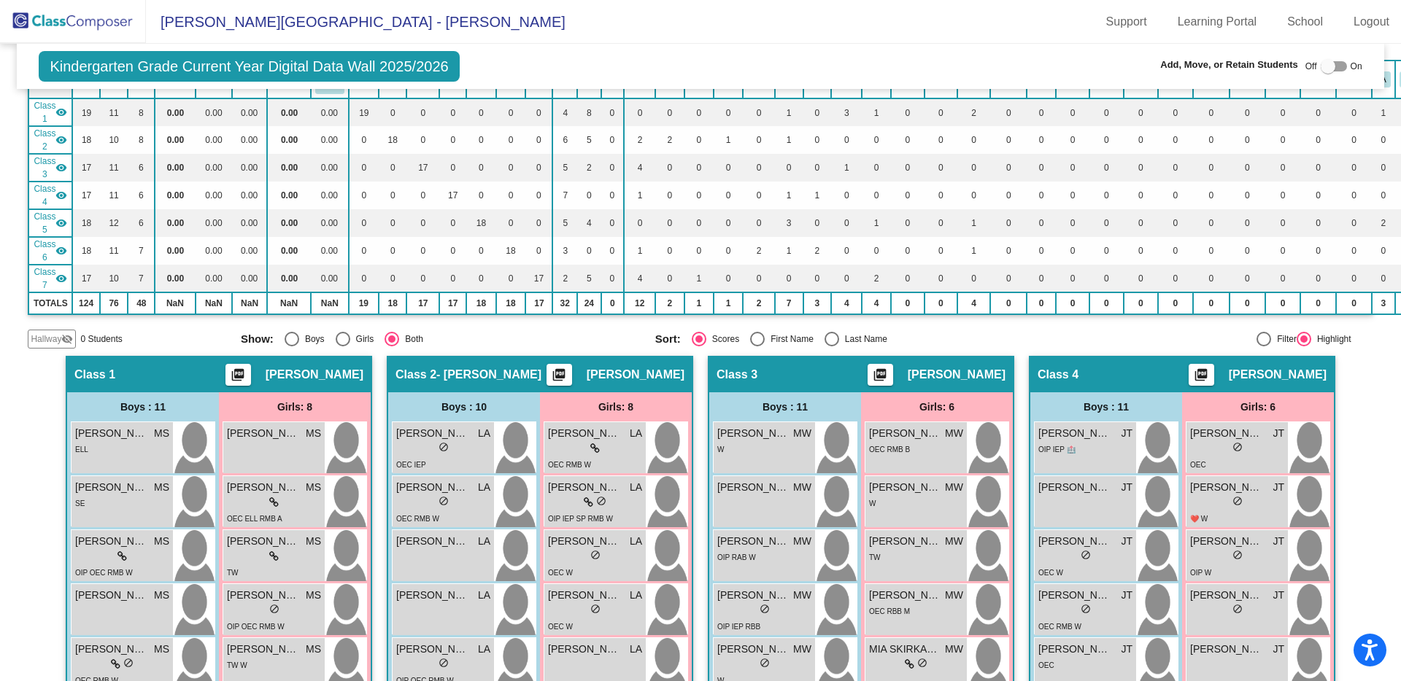
click at [114, 21] on img at bounding box center [73, 21] width 146 height 43
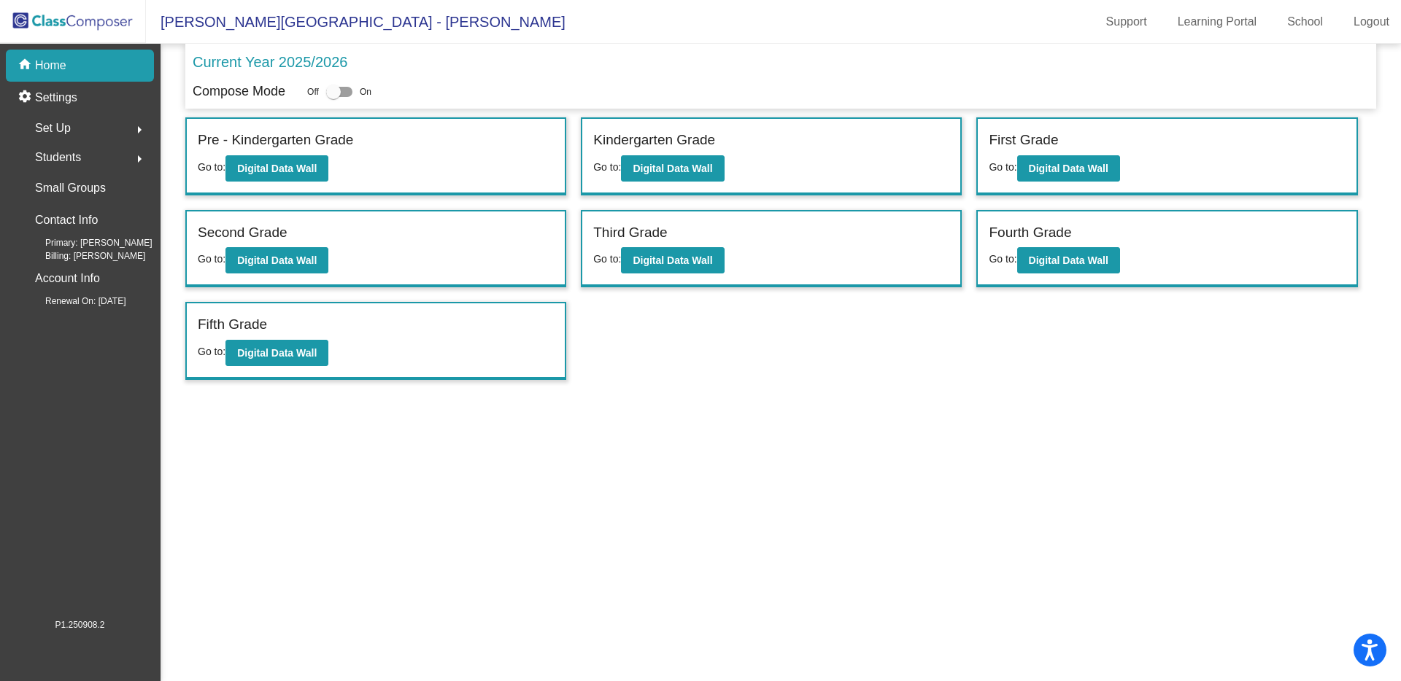
click at [104, 20] on img at bounding box center [73, 21] width 146 height 43
click at [234, 164] on button "Digital Data Wall" at bounding box center [276, 168] width 103 height 26
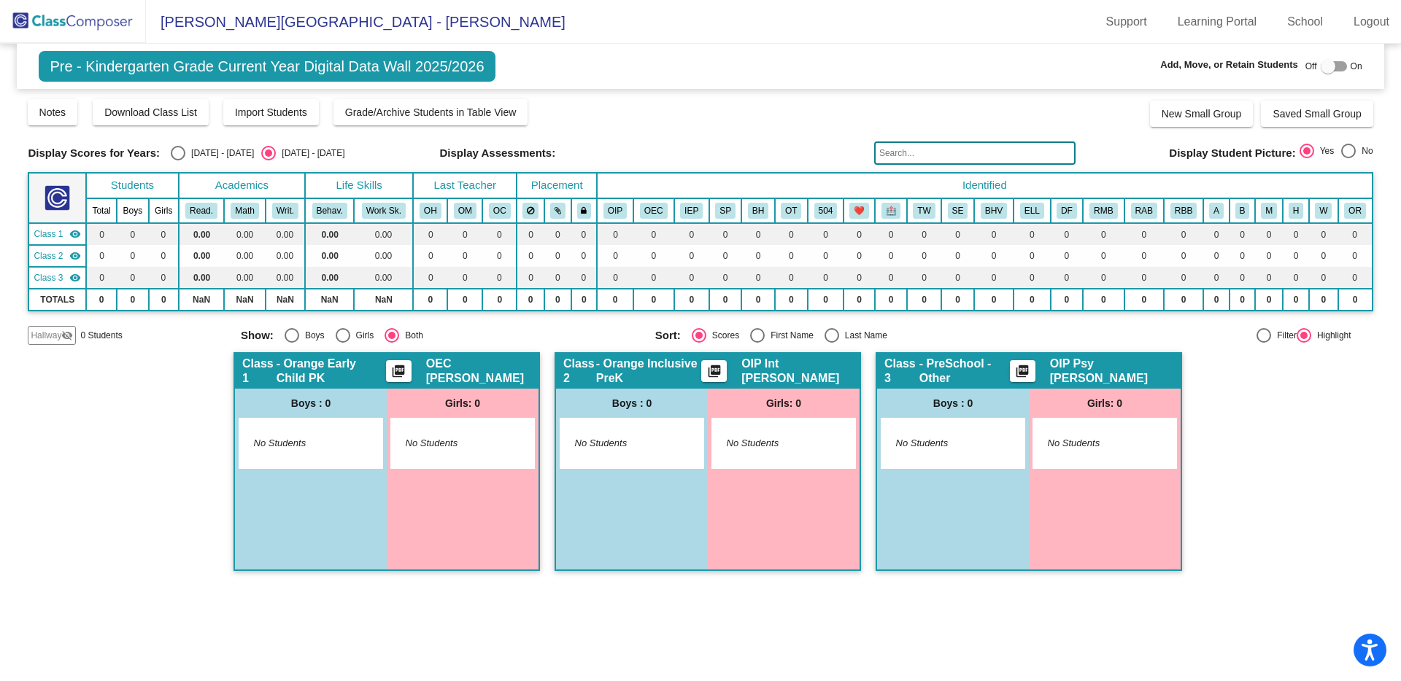
click at [86, 28] on img at bounding box center [73, 21] width 146 height 43
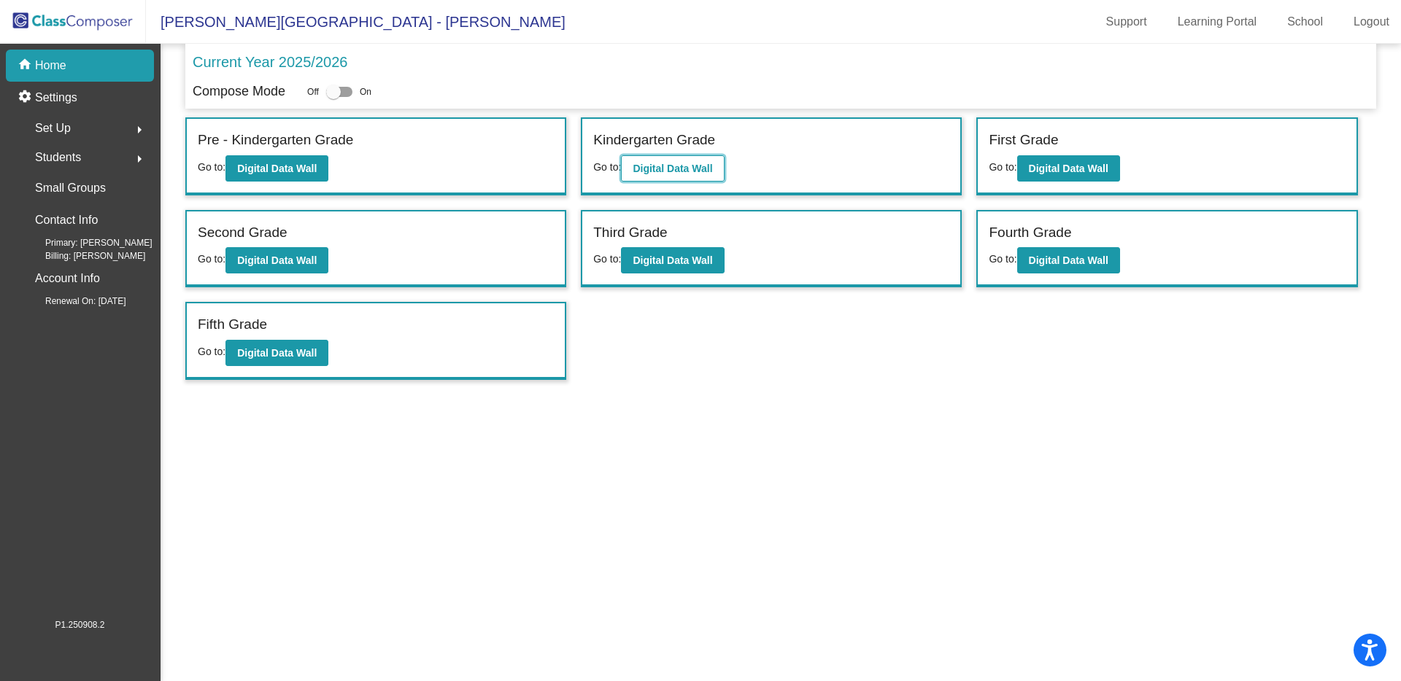
click at [655, 171] on b "Digital Data Wall" at bounding box center [672, 169] width 80 height 12
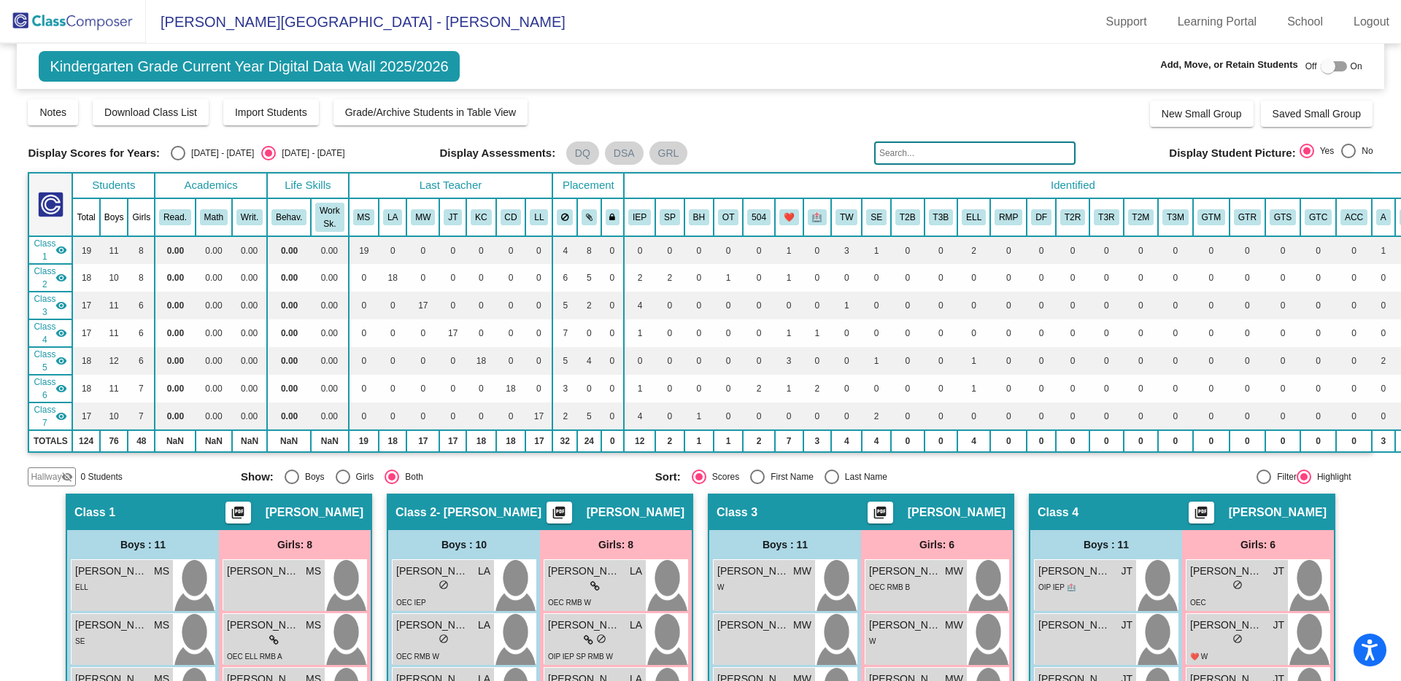
click at [103, 24] on img at bounding box center [73, 21] width 146 height 43
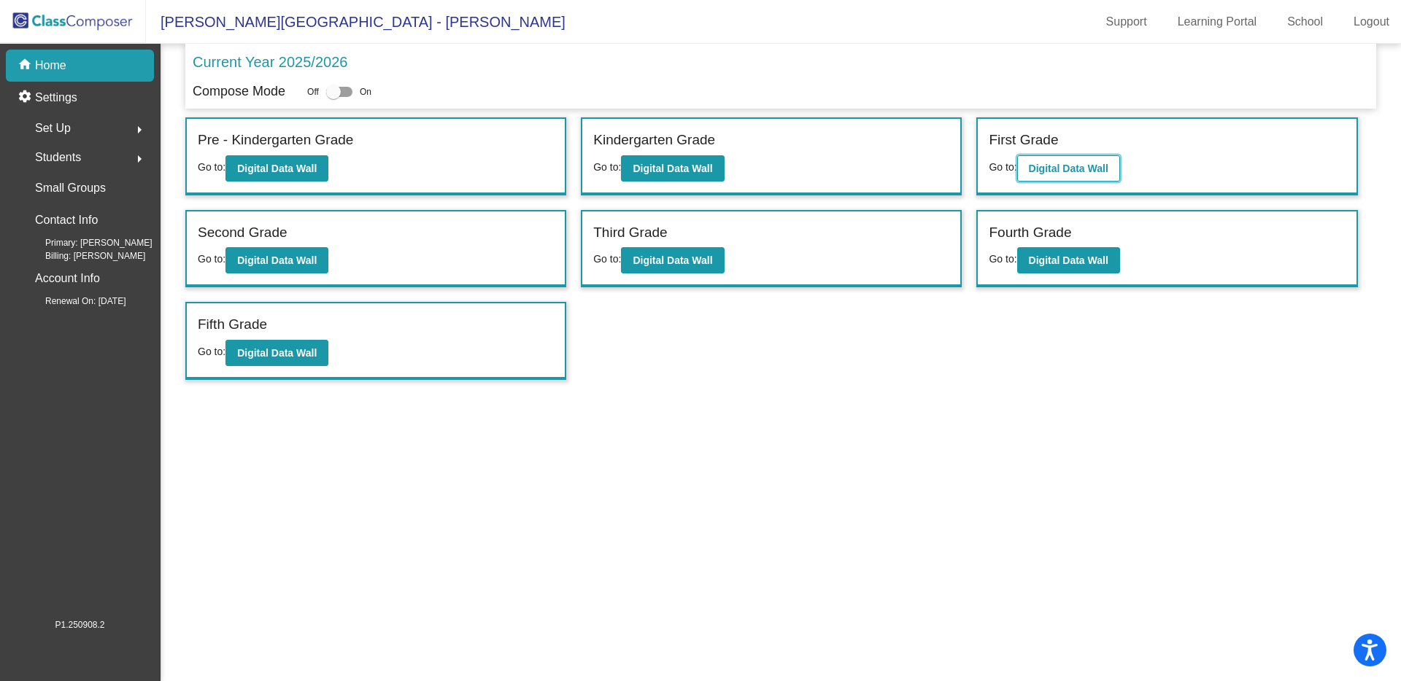
click at [1077, 158] on button "Digital Data Wall" at bounding box center [1068, 168] width 103 height 26
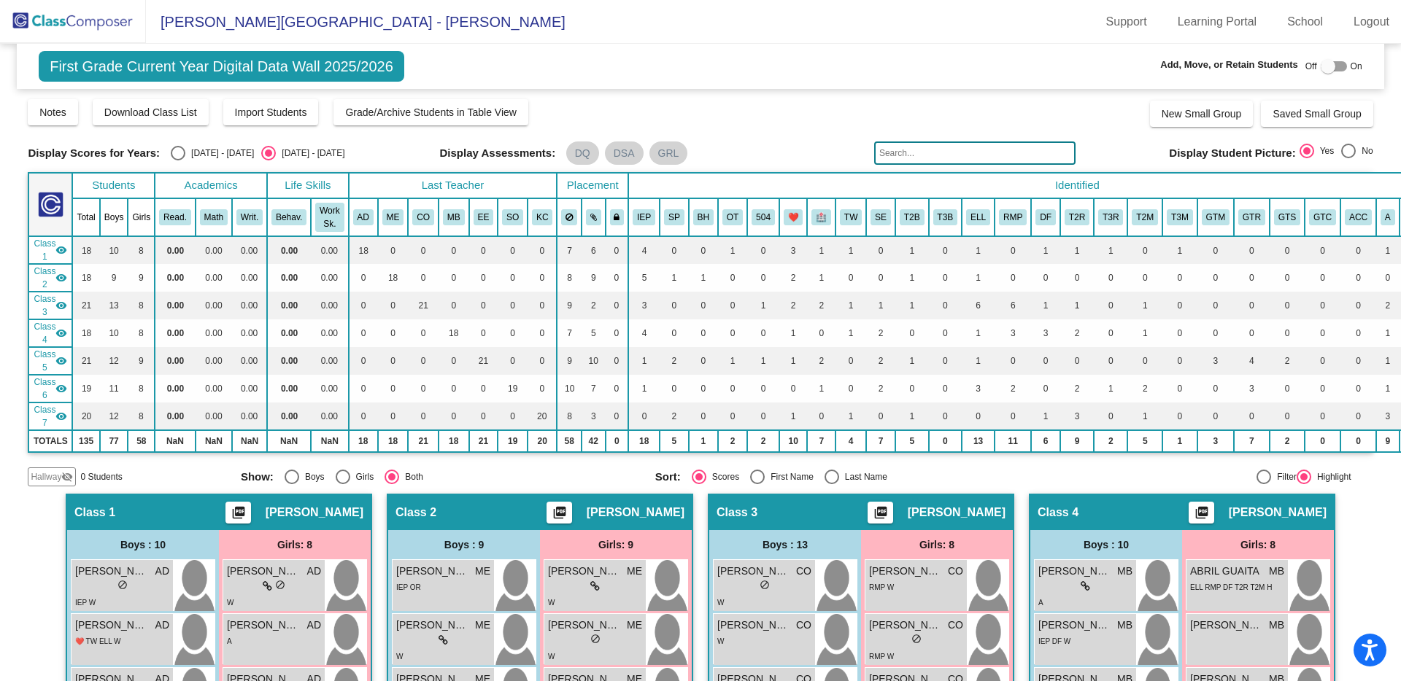
click at [112, 23] on img at bounding box center [73, 21] width 146 height 43
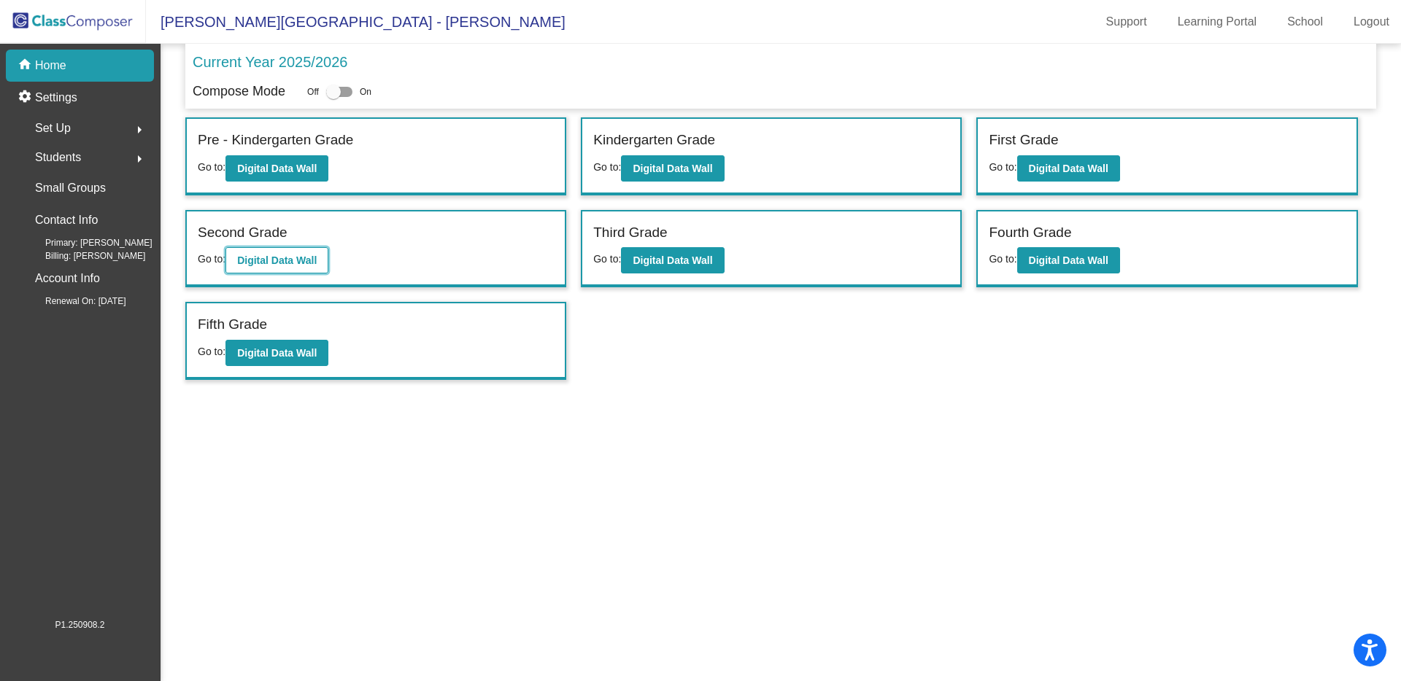
click at [266, 271] on button "Digital Data Wall" at bounding box center [276, 260] width 103 height 26
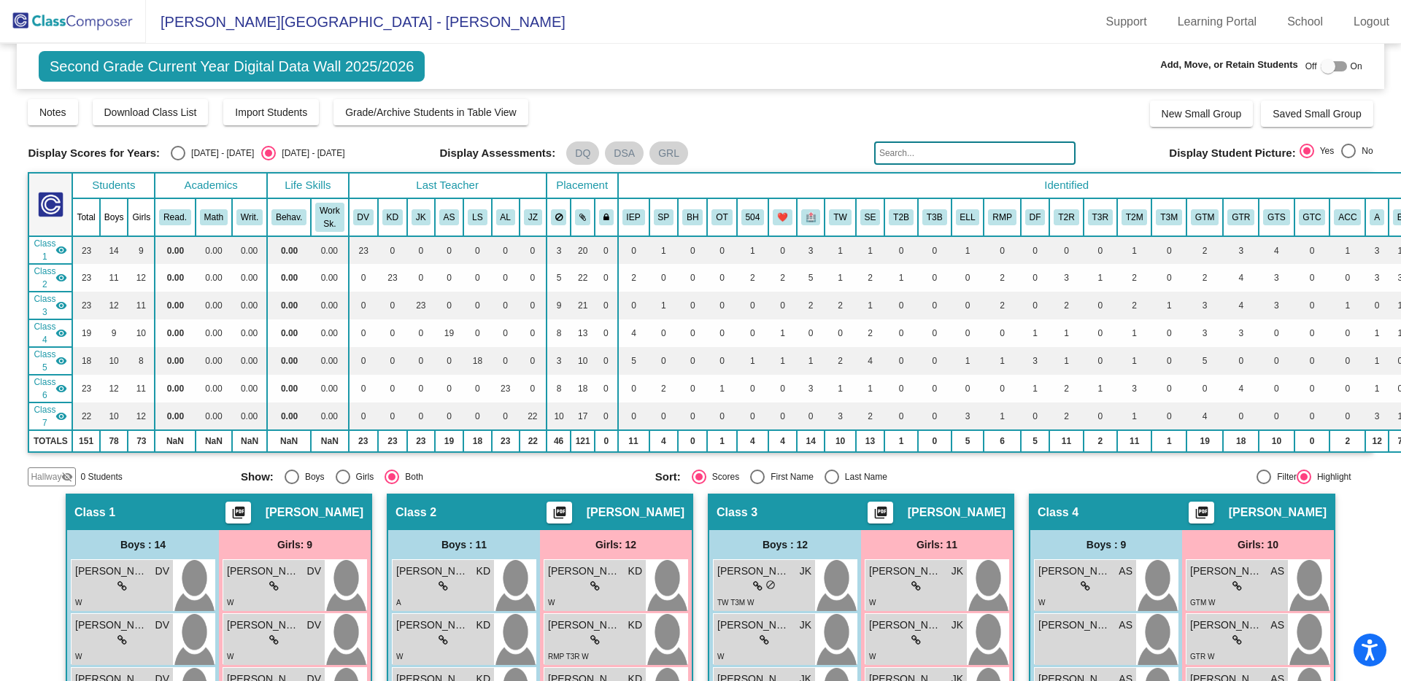
click at [83, 33] on img at bounding box center [73, 21] width 146 height 43
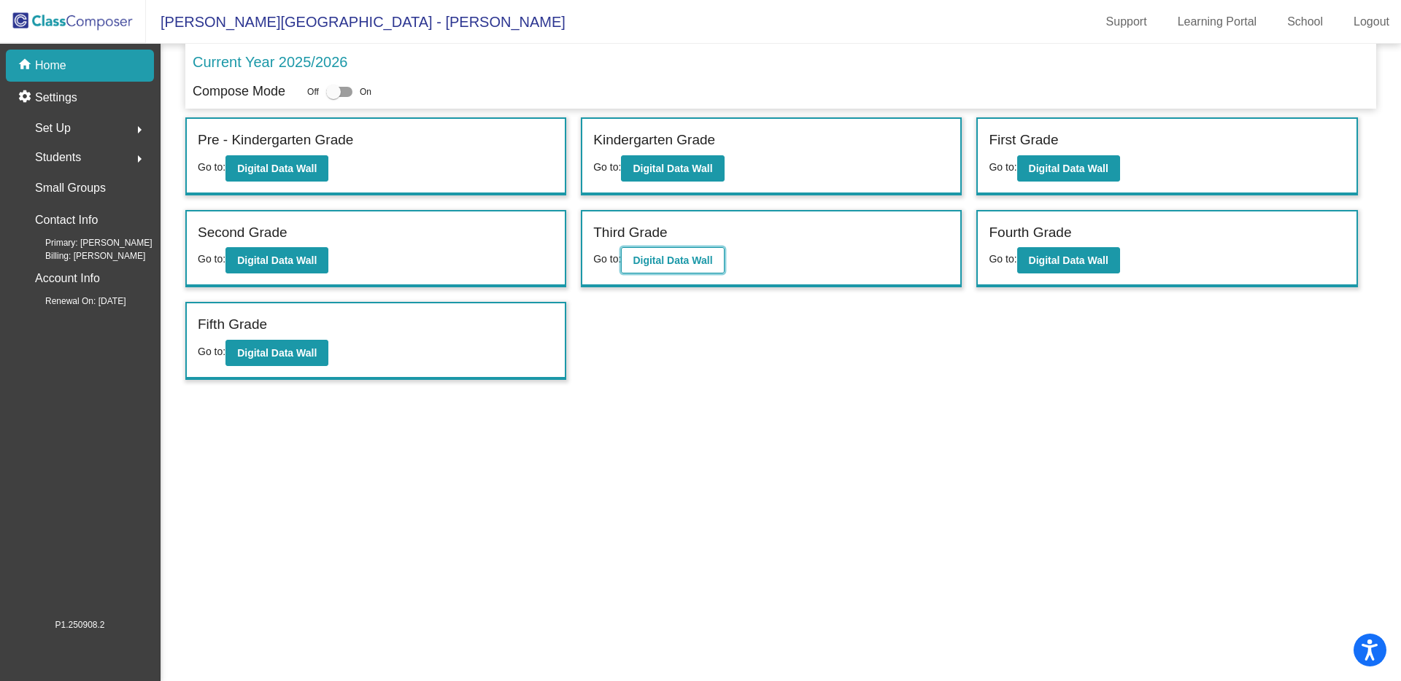
click at [643, 263] on b "Digital Data Wall" at bounding box center [672, 261] width 80 height 12
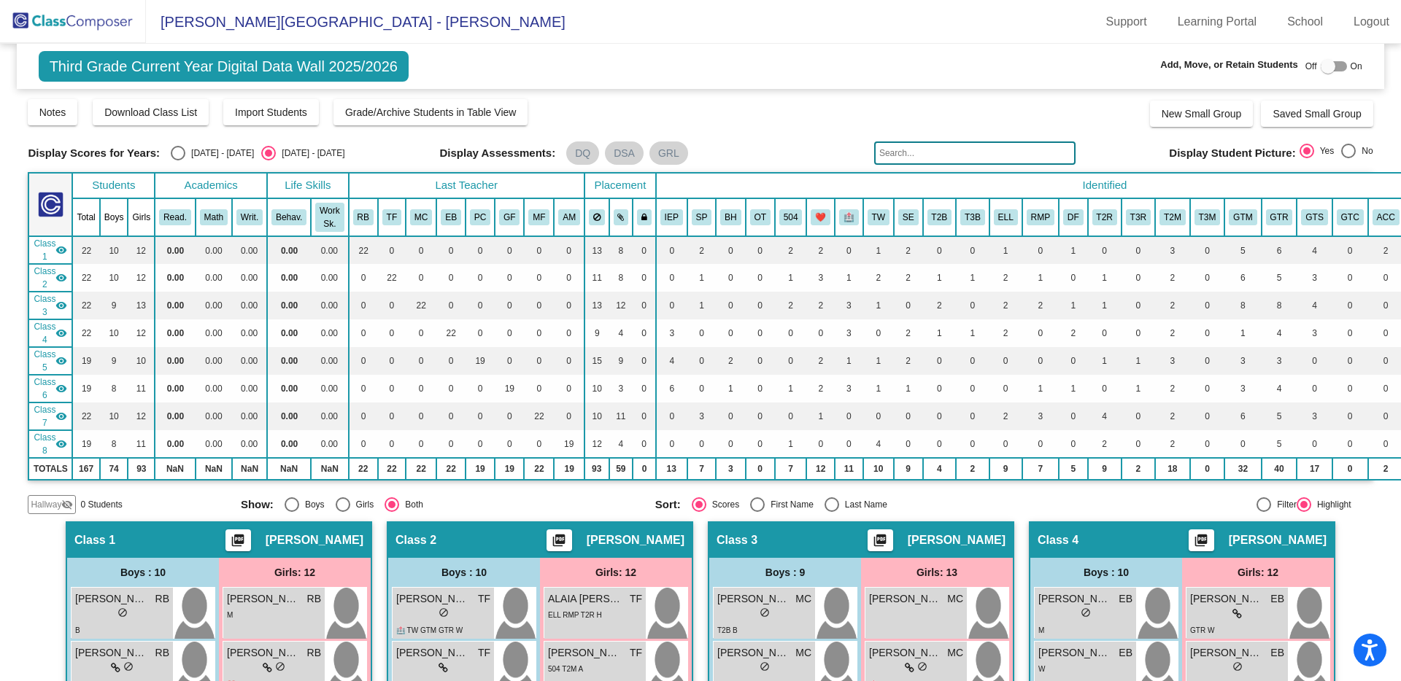
click at [74, 23] on img at bounding box center [73, 21] width 146 height 43
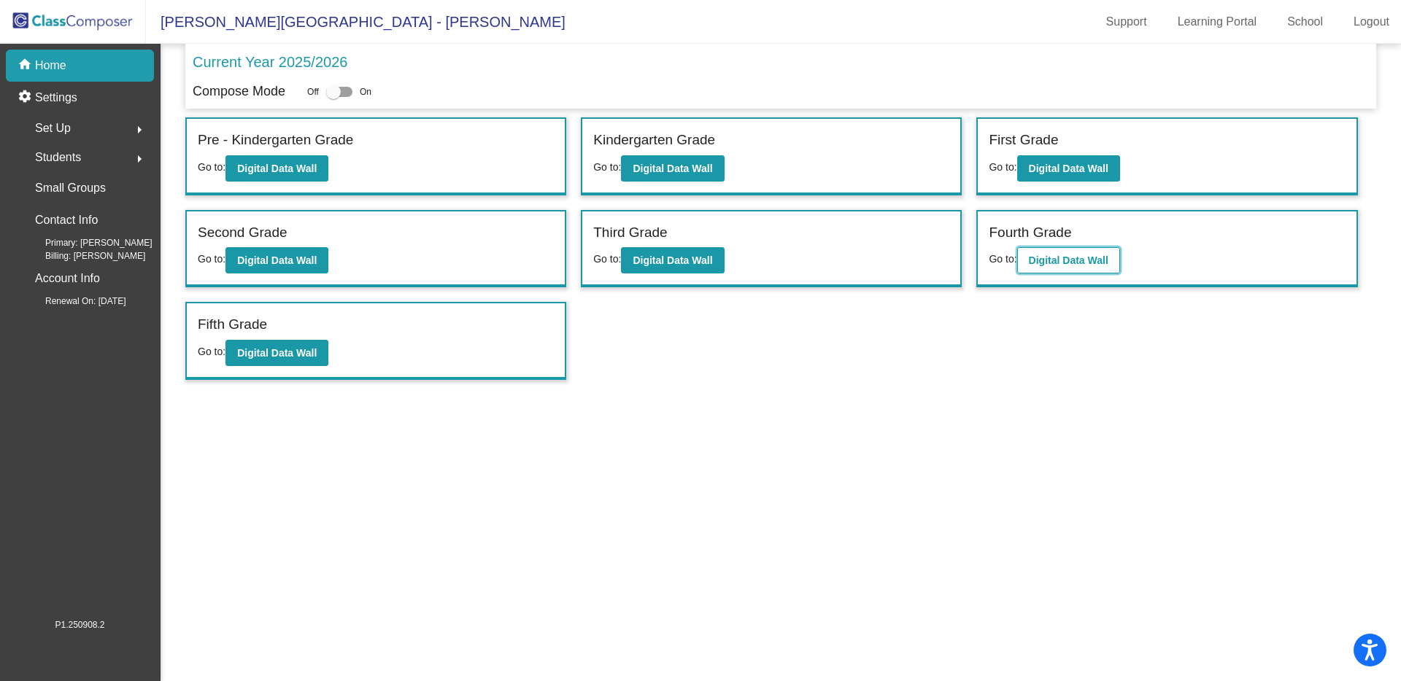
click at [1057, 260] on b "Digital Data Wall" at bounding box center [1069, 261] width 80 height 12
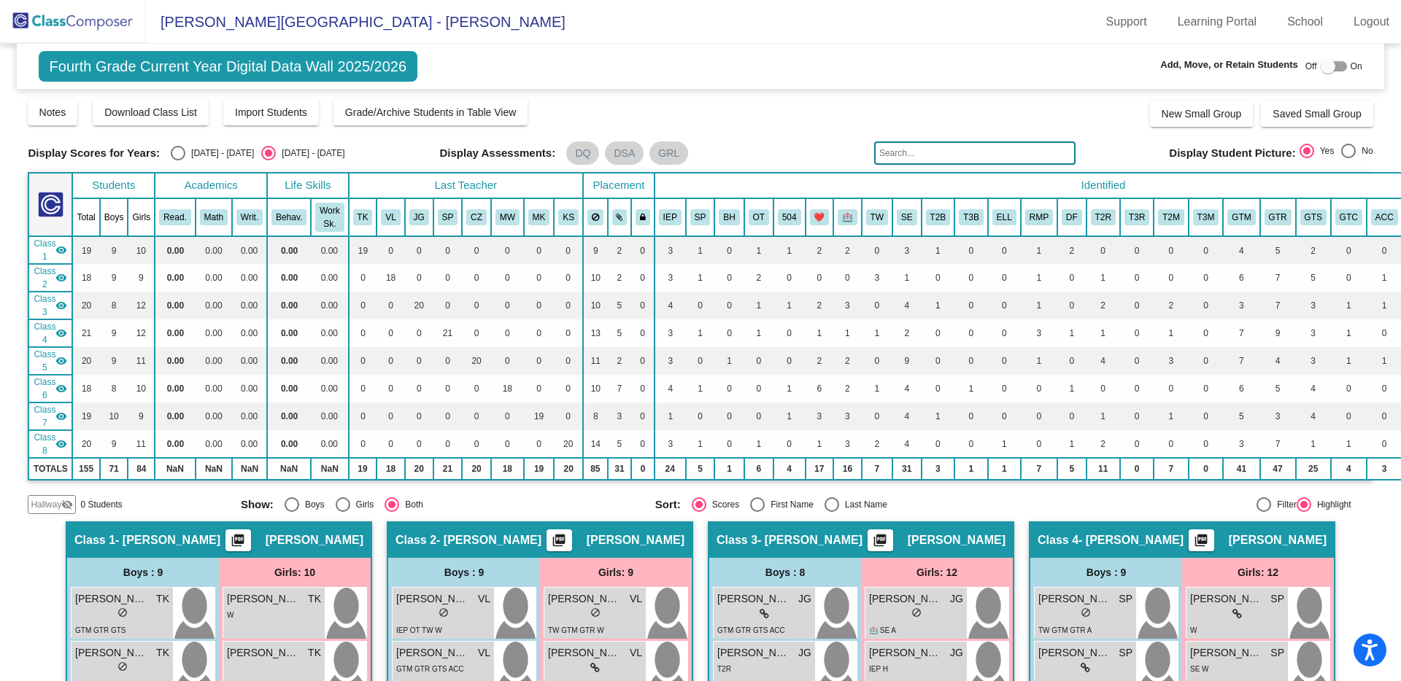
click at [77, 23] on img at bounding box center [73, 21] width 146 height 43
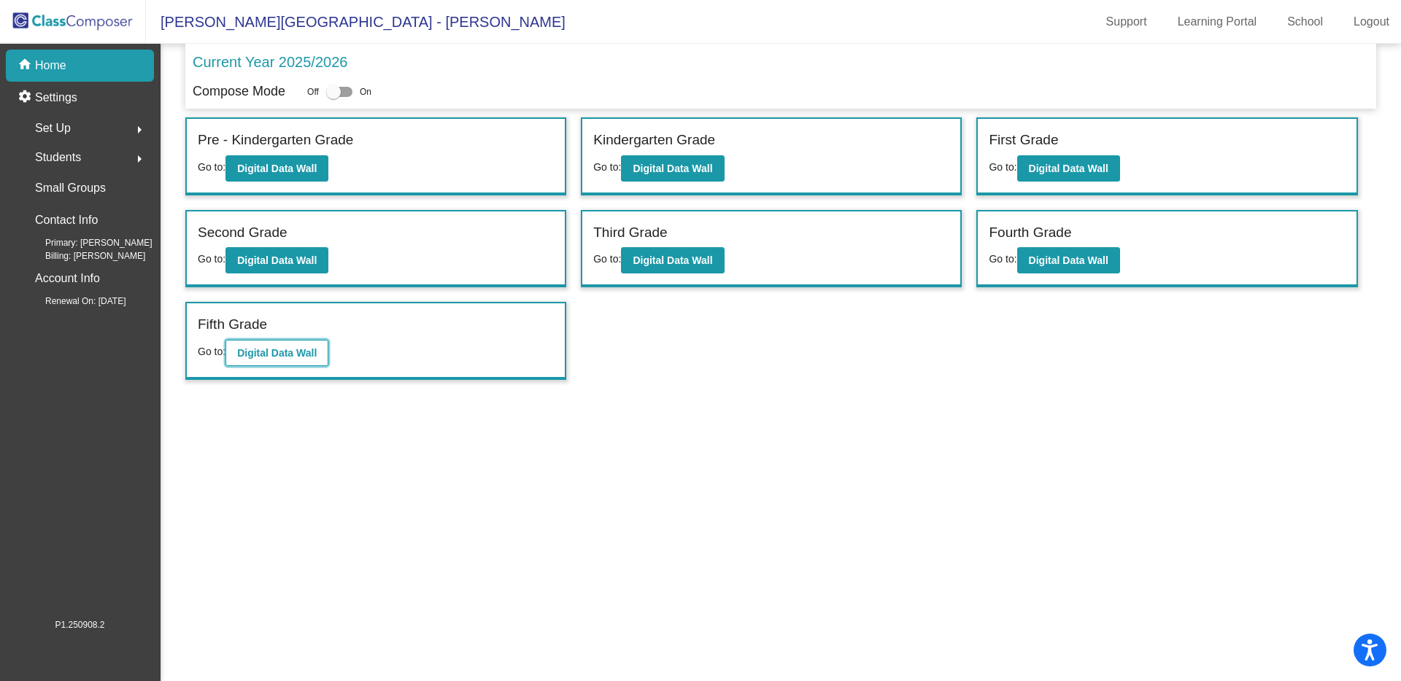
click at [255, 354] on b "Digital Data Wall" at bounding box center [277, 353] width 80 height 12
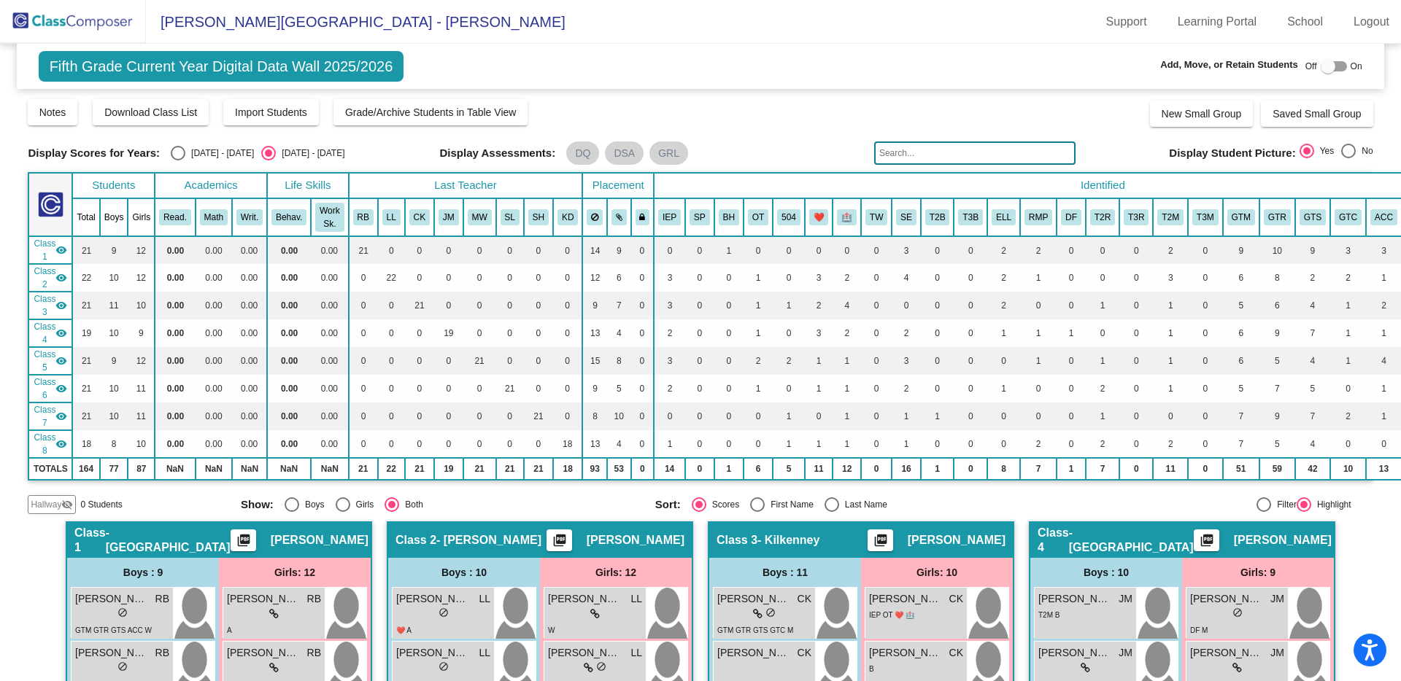
click at [103, 26] on img at bounding box center [73, 21] width 146 height 43
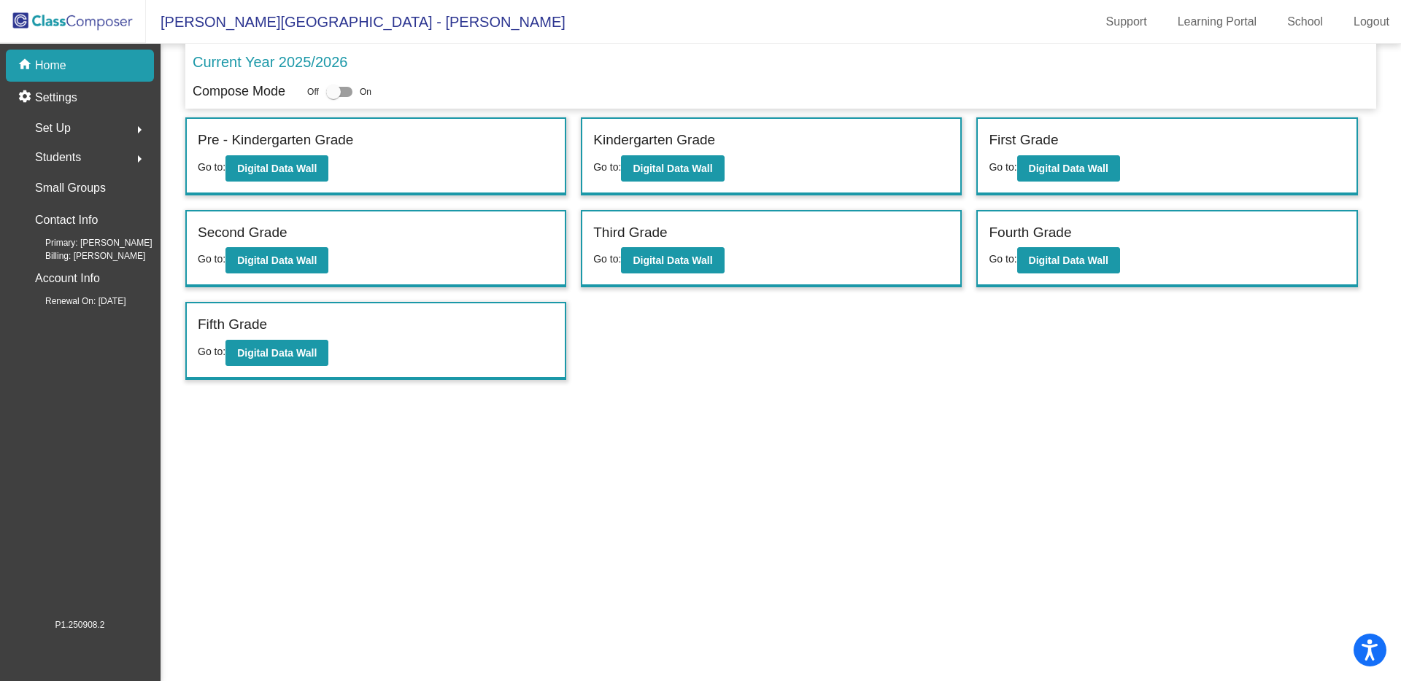
click at [66, 130] on span "Set Up" at bounding box center [53, 128] width 36 height 20
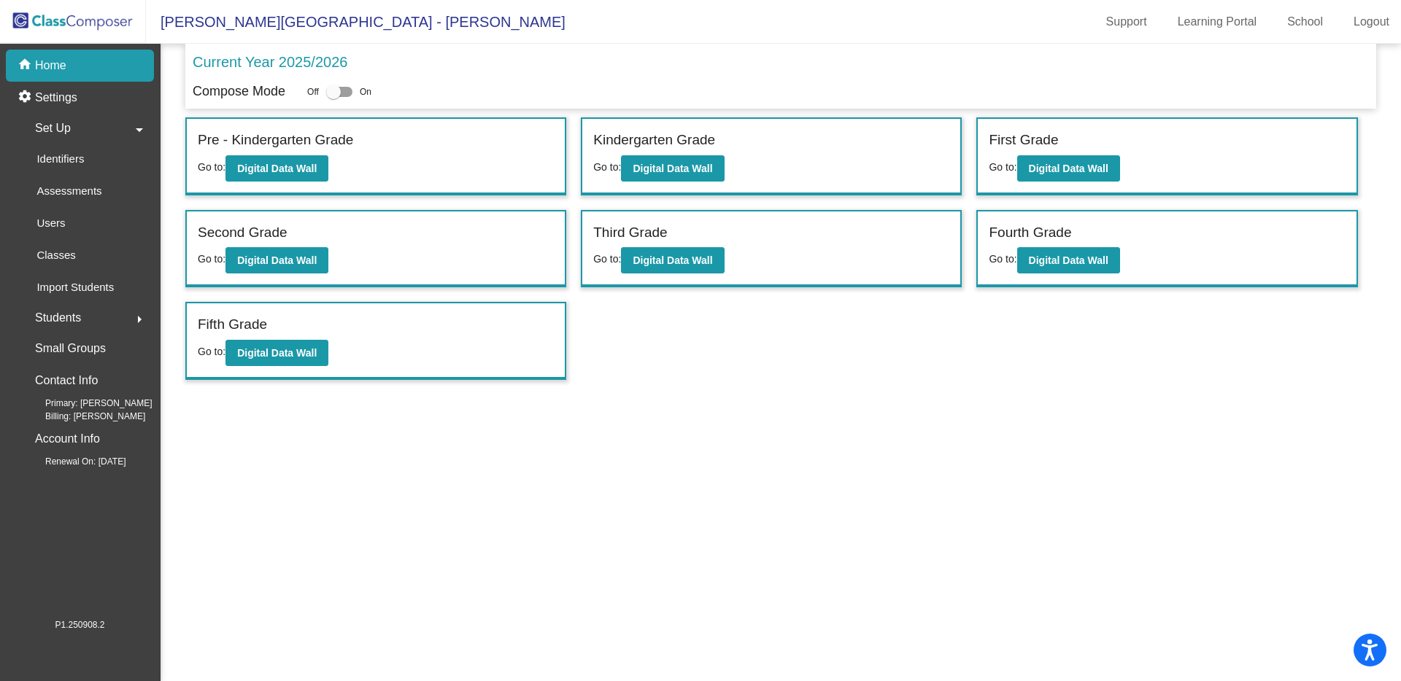
click at [65, 319] on span "Students" at bounding box center [58, 318] width 46 height 20
click at [77, 317] on p "All Students" at bounding box center [65, 317] width 58 height 18
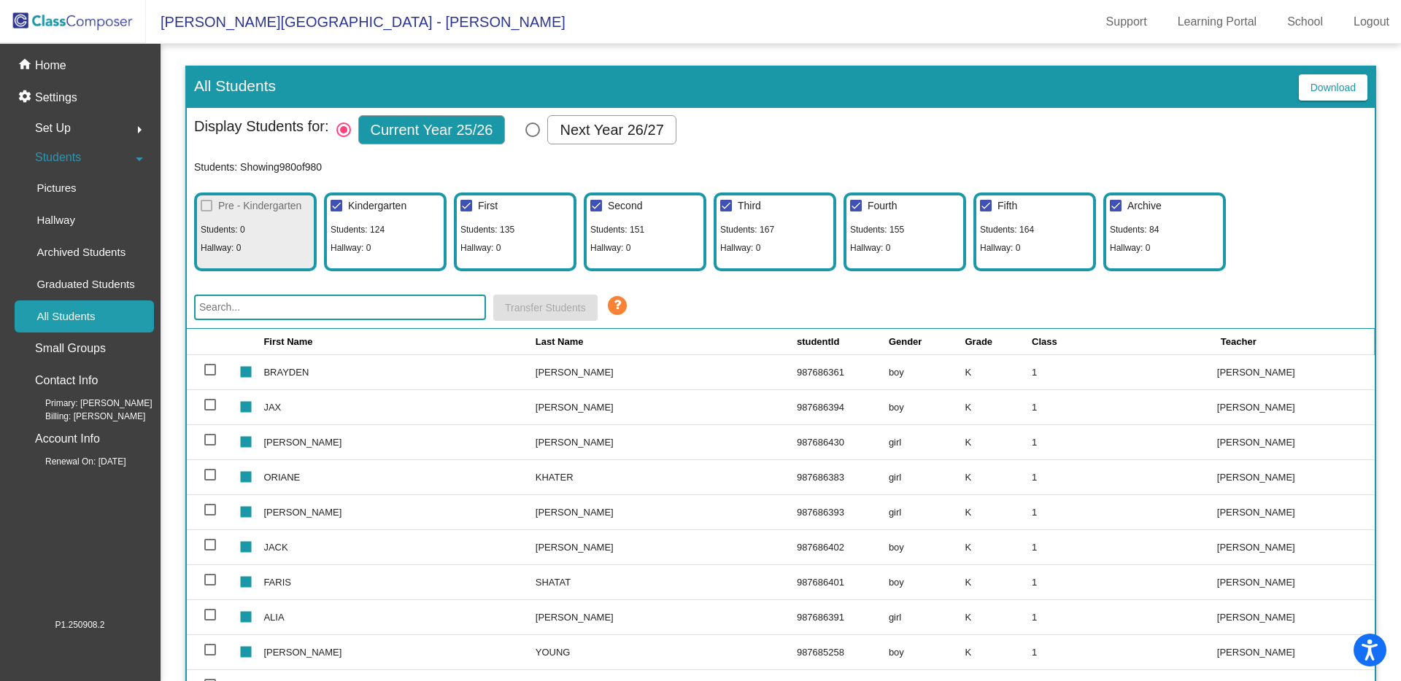
click at [276, 306] on input "text" at bounding box center [340, 308] width 292 height 26
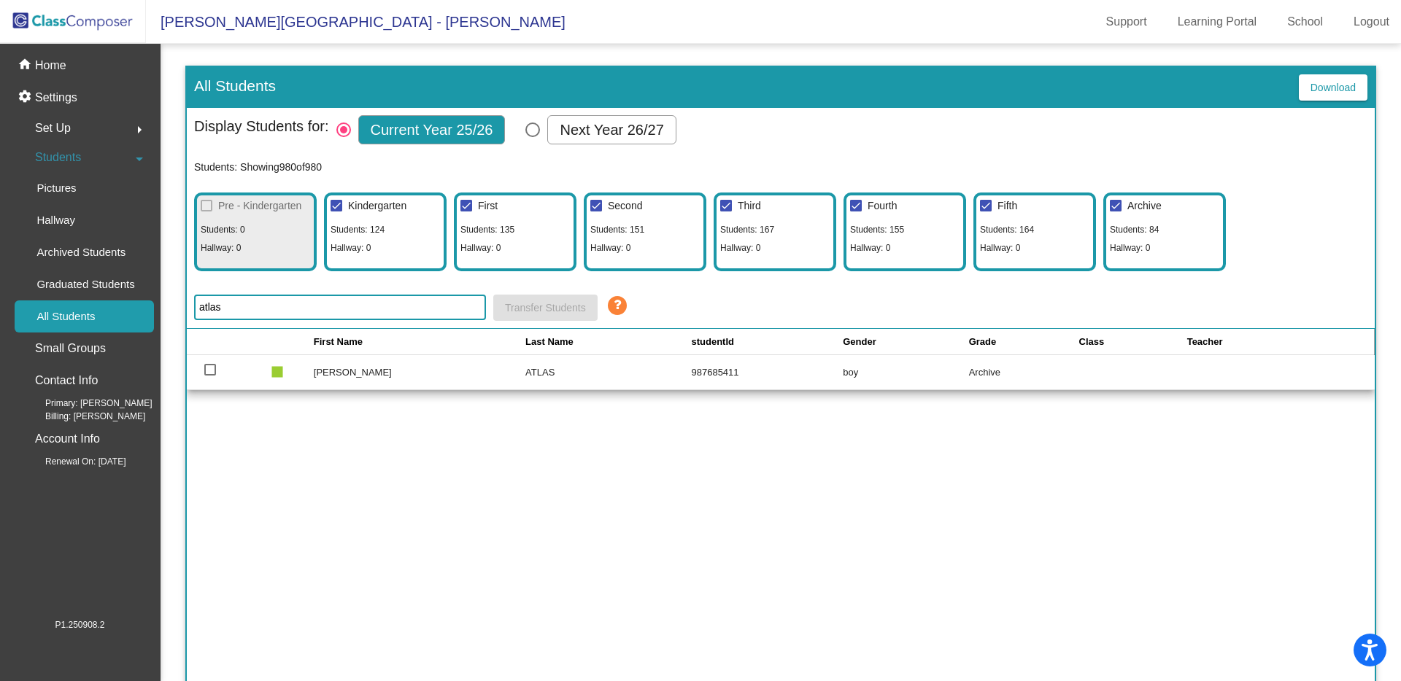
click at [192, 303] on div "Display Students for: Current Year 25/26 Next Year 26/27 Students: Showing 980 …" at bounding box center [781, 218] width 1188 height 221
drag, startPoint x: 241, startPoint y: 313, endPoint x: 193, endPoint y: 306, distance: 48.6
click at [194, 306] on form "[PERSON_NAME]" at bounding box center [340, 308] width 292 height 26
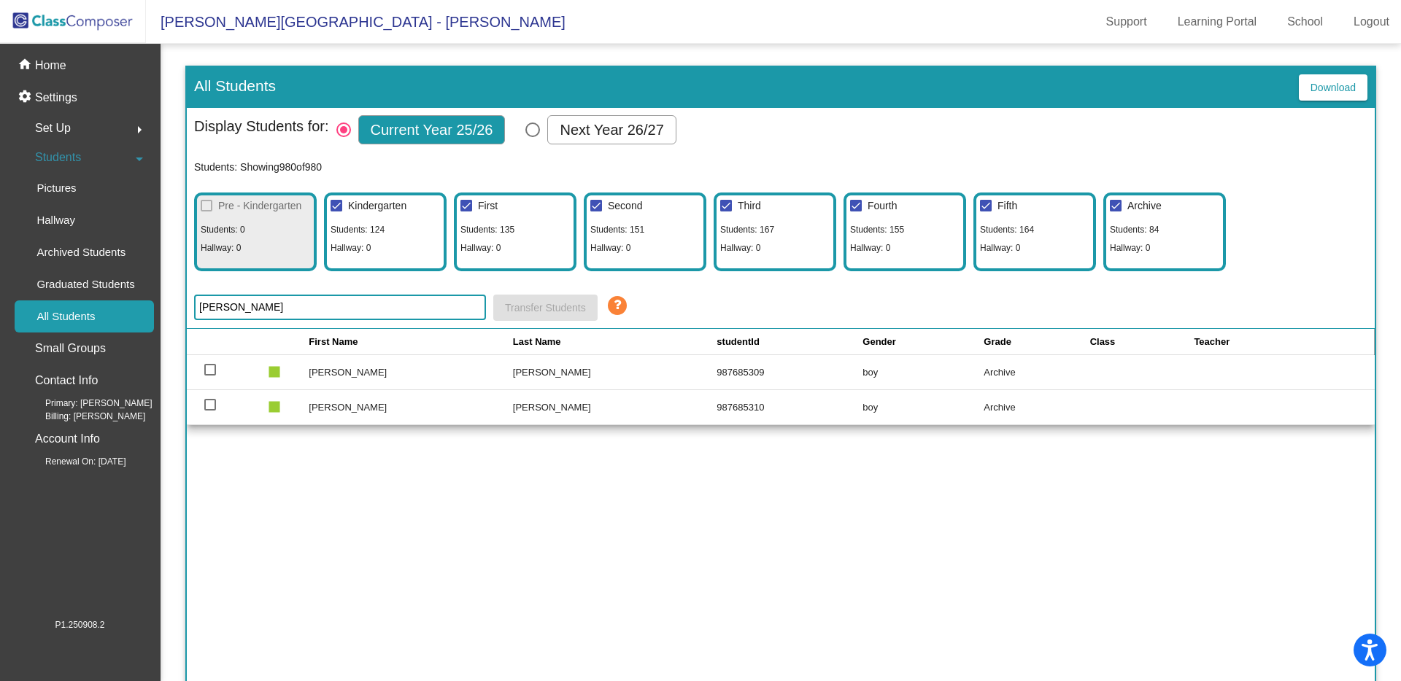
drag, startPoint x: 254, startPoint y: 306, endPoint x: 198, endPoint y: 305, distance: 55.4
click at [198, 305] on input "[PERSON_NAME]" at bounding box center [340, 308] width 292 height 26
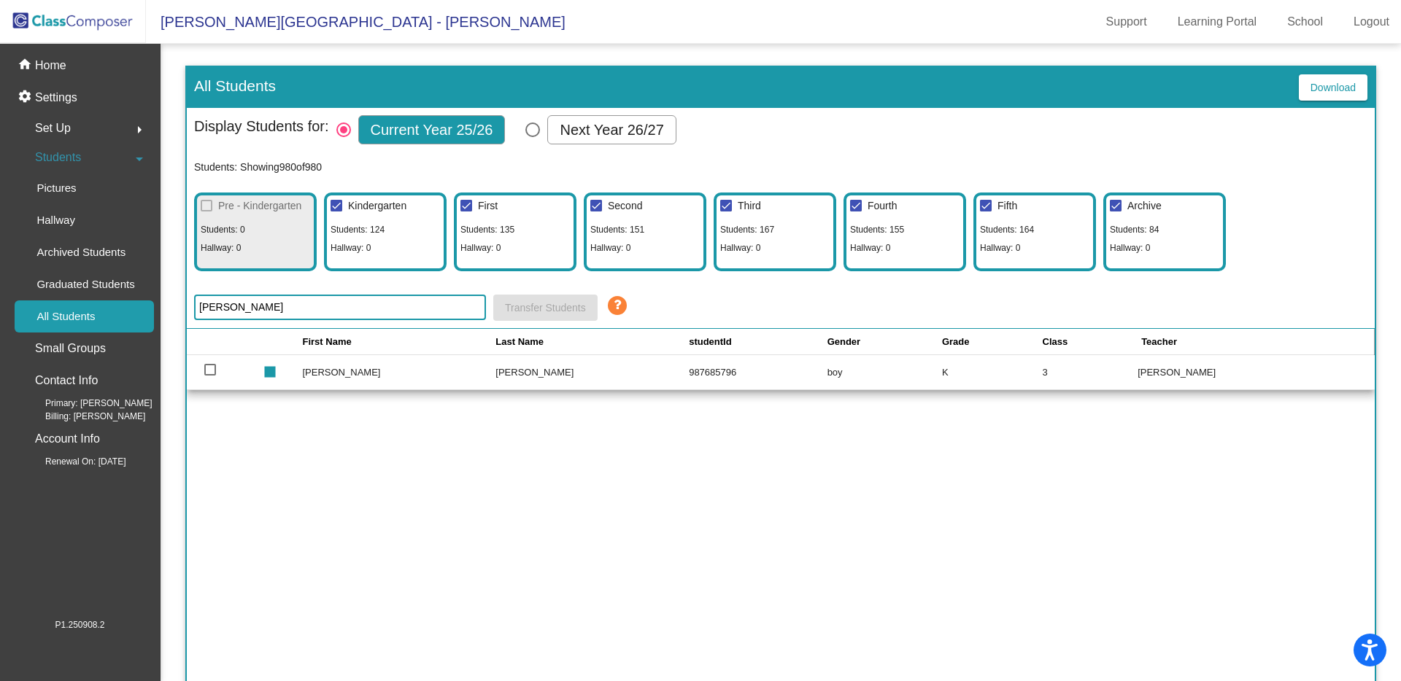
drag, startPoint x: 244, startPoint y: 309, endPoint x: 179, endPoint y: 303, distance: 64.5
click at [179, 303] on mat-sidenav-content "All Students Download Display Students for: Current Year 25/26 Next Year 26/27 …" at bounding box center [780, 363] width 1240 height 638
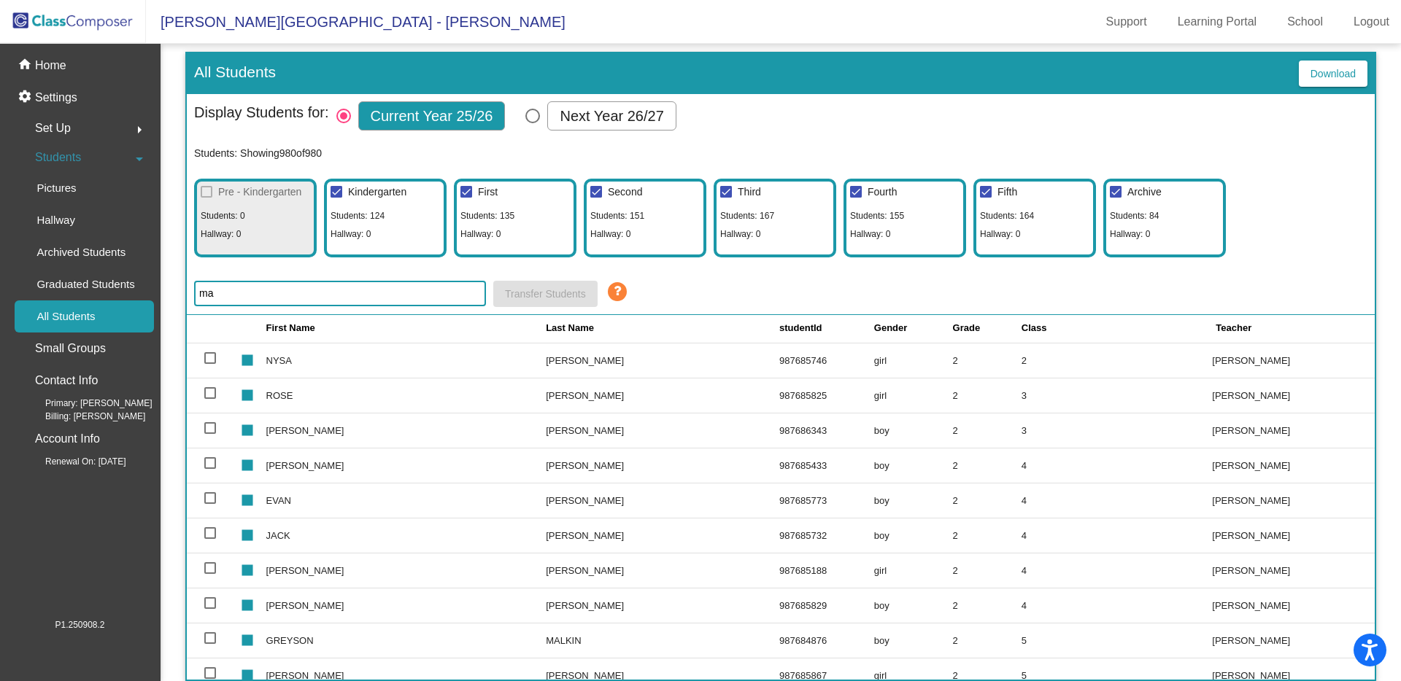
scroll to position [1168, 0]
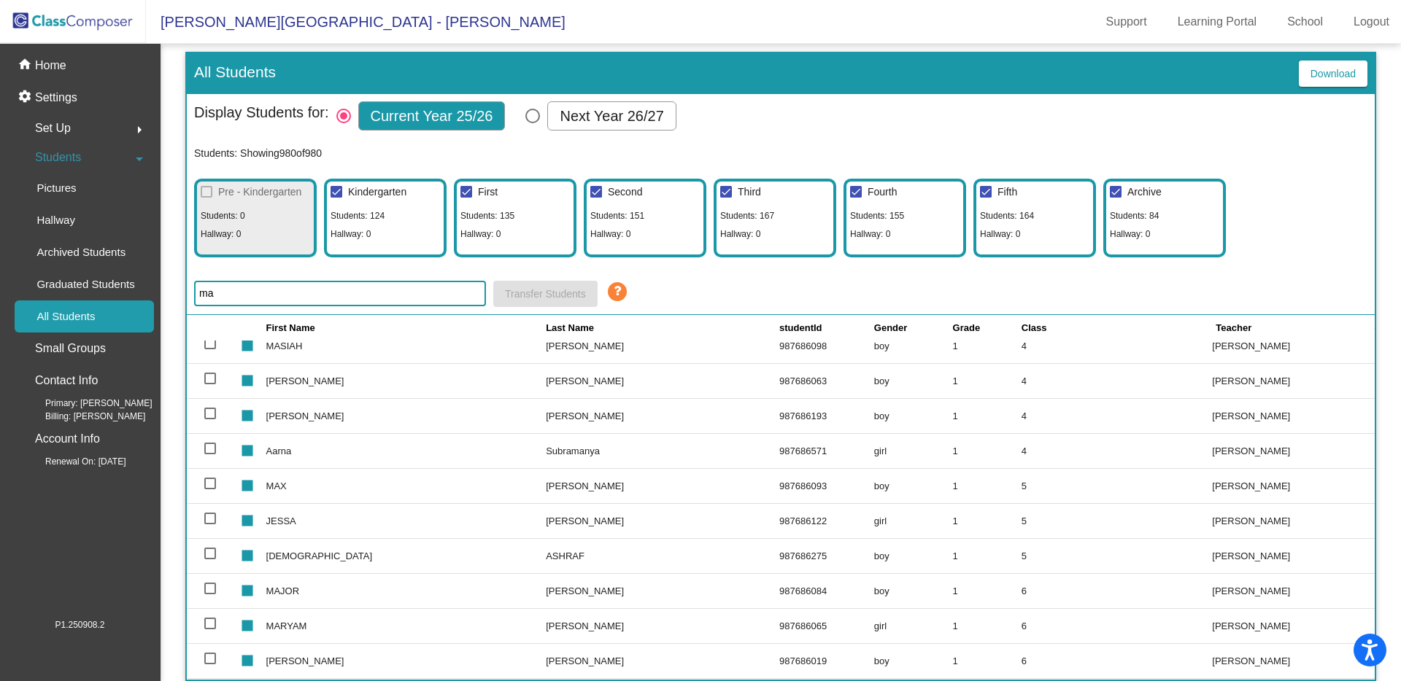
drag, startPoint x: 217, startPoint y: 293, endPoint x: 189, endPoint y: 289, distance: 28.7
click at [189, 289] on div "Display Students for: Current Year 25/26 Next Year 26/27 Students: Showing 980 …" at bounding box center [781, 204] width 1188 height 221
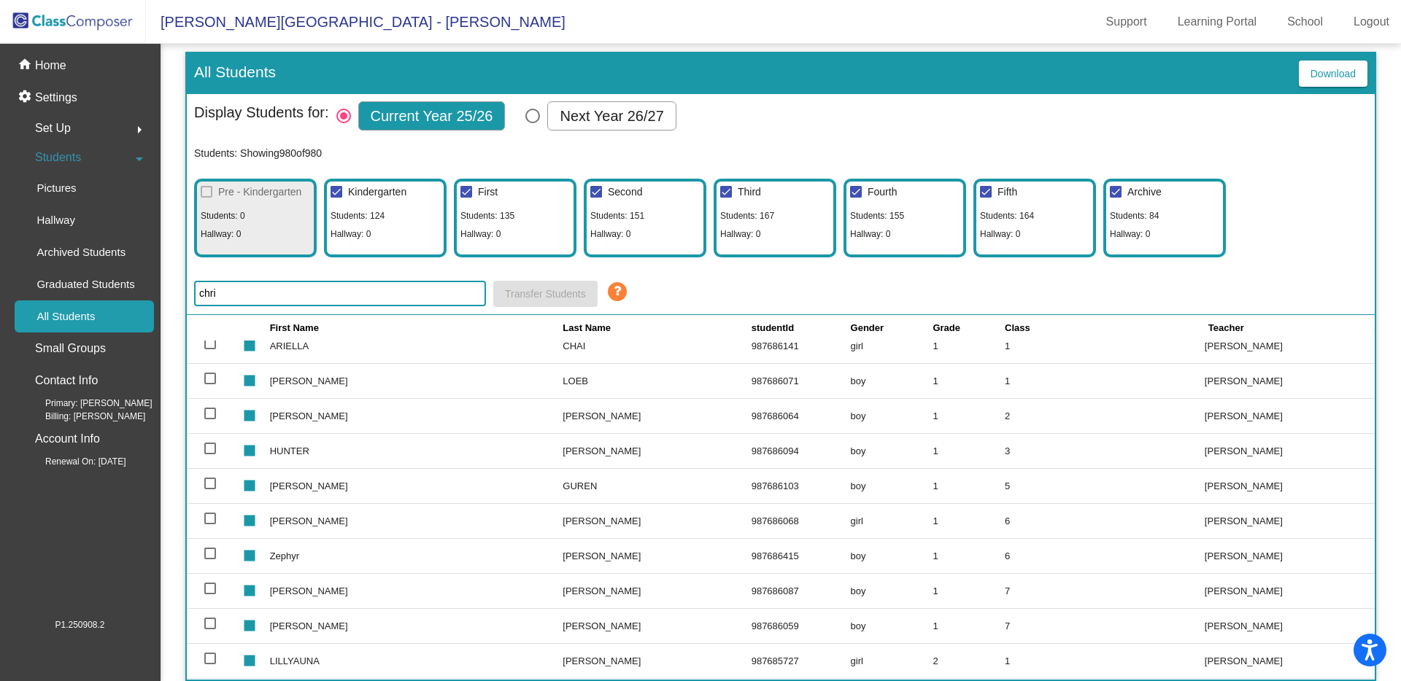
scroll to position [0, 0]
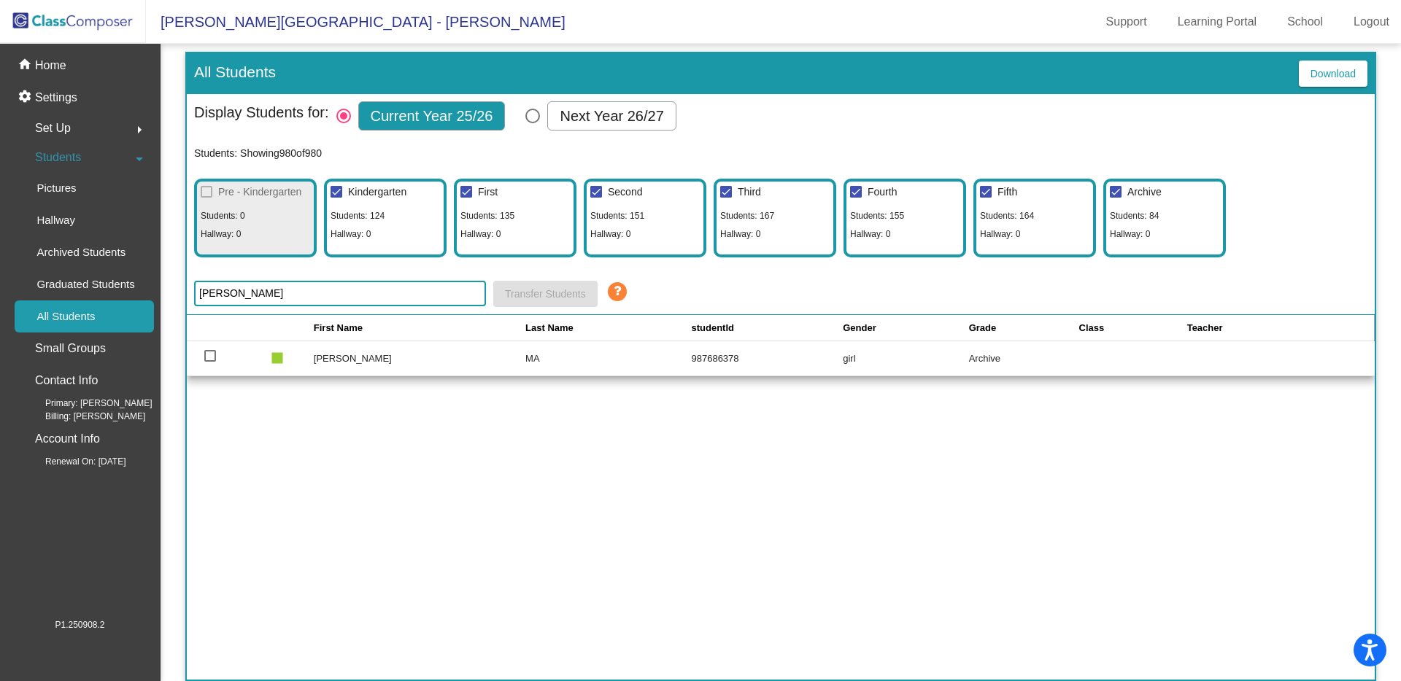
drag, startPoint x: 236, startPoint y: 294, endPoint x: 185, endPoint y: 295, distance: 51.1
click at [185, 295] on div "All Students Download Display Students for: Current Year 25/26 Next Year 26/27 …" at bounding box center [780, 367] width 1190 height 630
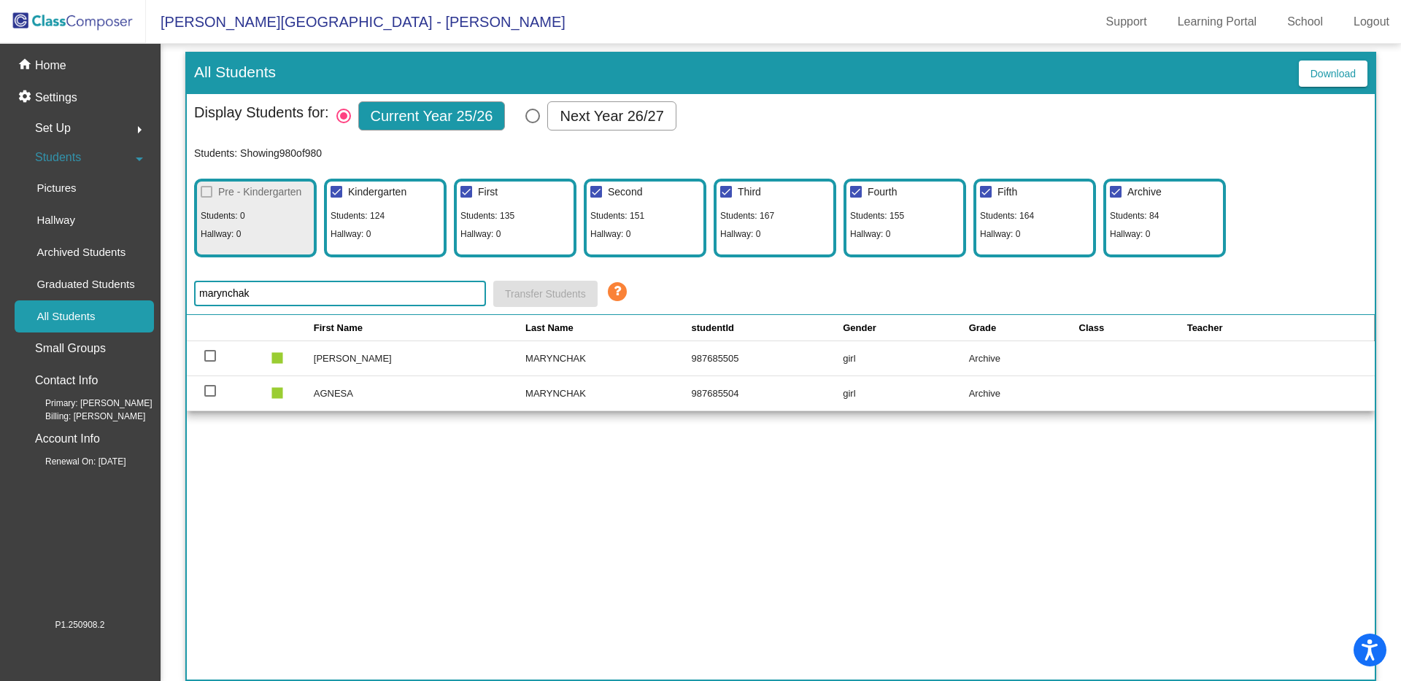
drag, startPoint x: 270, startPoint y: 298, endPoint x: 198, endPoint y: 295, distance: 72.3
click at [198, 295] on input "marynchak" at bounding box center [340, 294] width 292 height 26
type input "[PERSON_NAME]"
drag, startPoint x: 249, startPoint y: 297, endPoint x: 198, endPoint y: 295, distance: 50.4
click at [198, 295] on input "[PERSON_NAME]" at bounding box center [340, 294] width 292 height 26
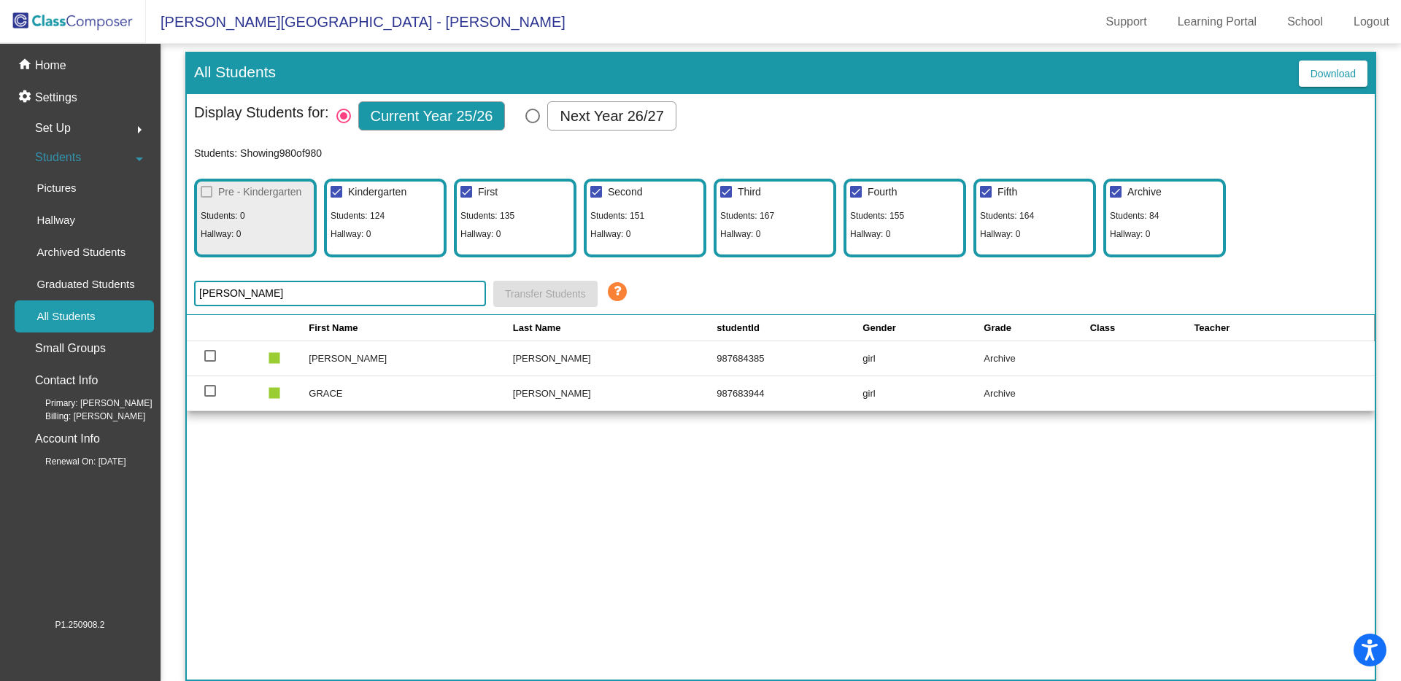
type input "[PERSON_NAME]"
drag, startPoint x: 230, startPoint y: 295, endPoint x: 196, endPoint y: 293, distance: 33.7
click at [196, 293] on input "[PERSON_NAME]" at bounding box center [340, 294] width 292 height 26
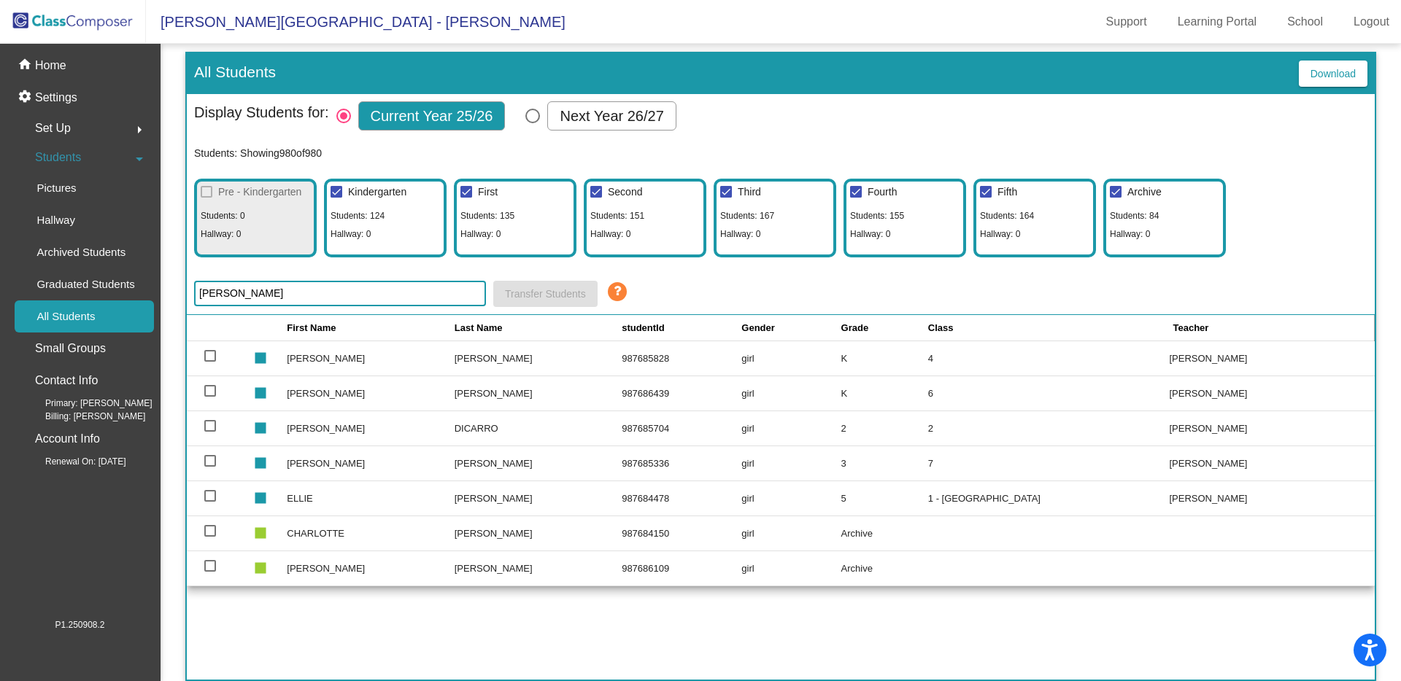
type input "[PERSON_NAME]"
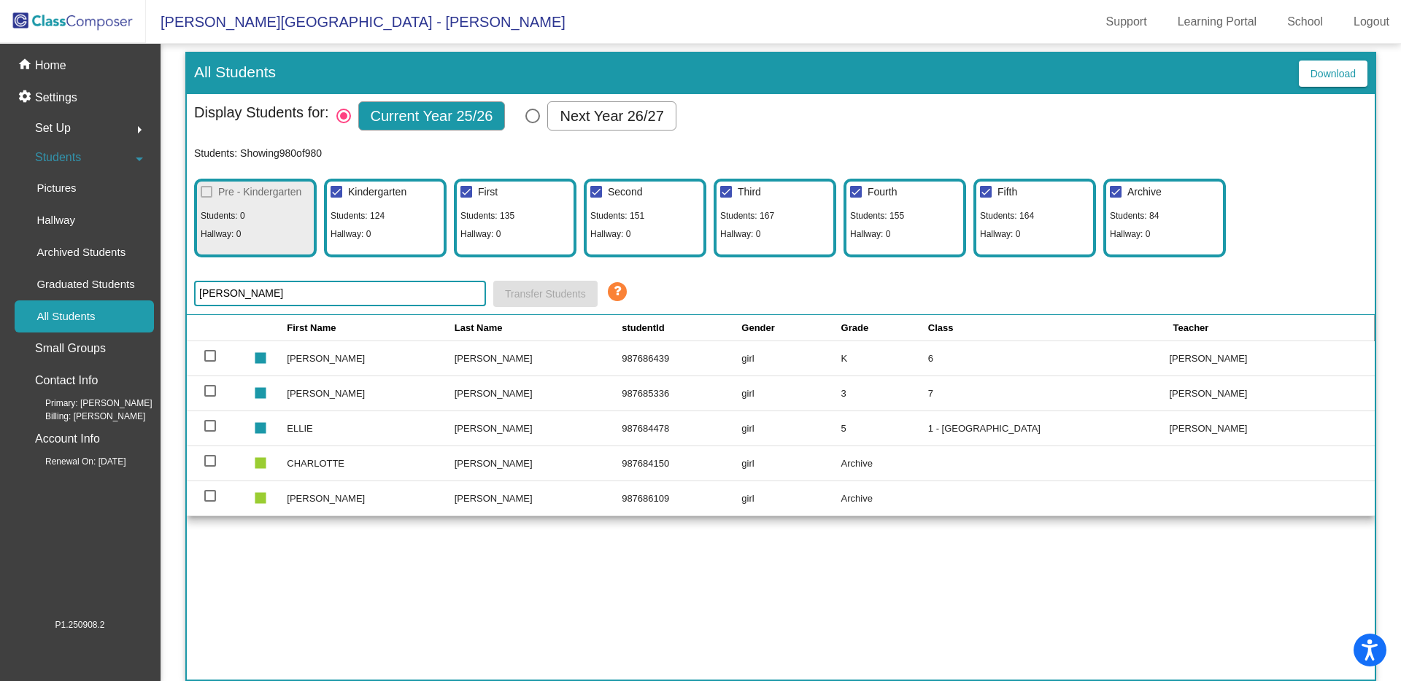
drag, startPoint x: 230, startPoint y: 295, endPoint x: 185, endPoint y: 292, distance: 44.6
click at [185, 292] on div "All Students Download Display Students for: Current Year 25/26 Next Year 26/27 …" at bounding box center [780, 367] width 1190 height 630
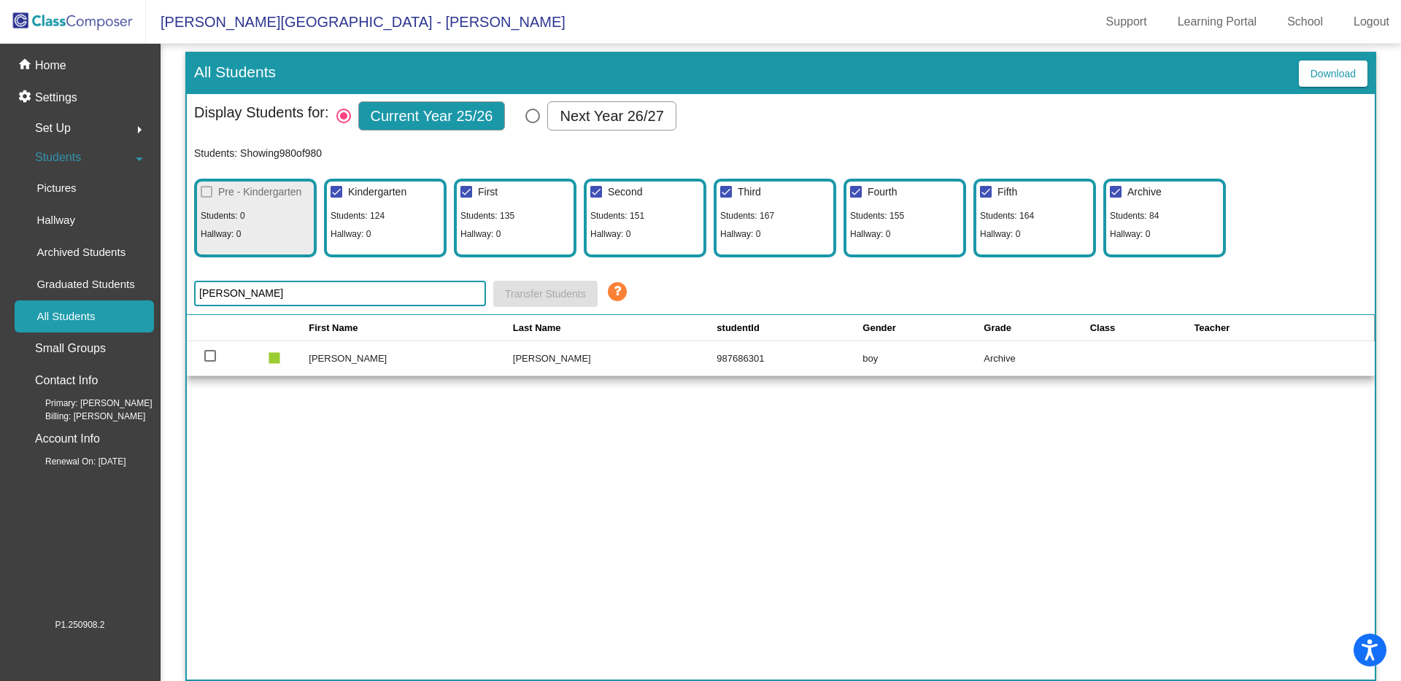
type input "[PERSON_NAME]"
drag, startPoint x: 204, startPoint y: 290, endPoint x: 177, endPoint y: 295, distance: 26.6
click at [177, 295] on mat-sidenav-content "All Students Download Display Students for: Current Year 25/26 Next Year 26/27 …" at bounding box center [780, 363] width 1240 height 638
type input "nakeyev"
drag, startPoint x: 250, startPoint y: 290, endPoint x: 193, endPoint y: 293, distance: 57.7
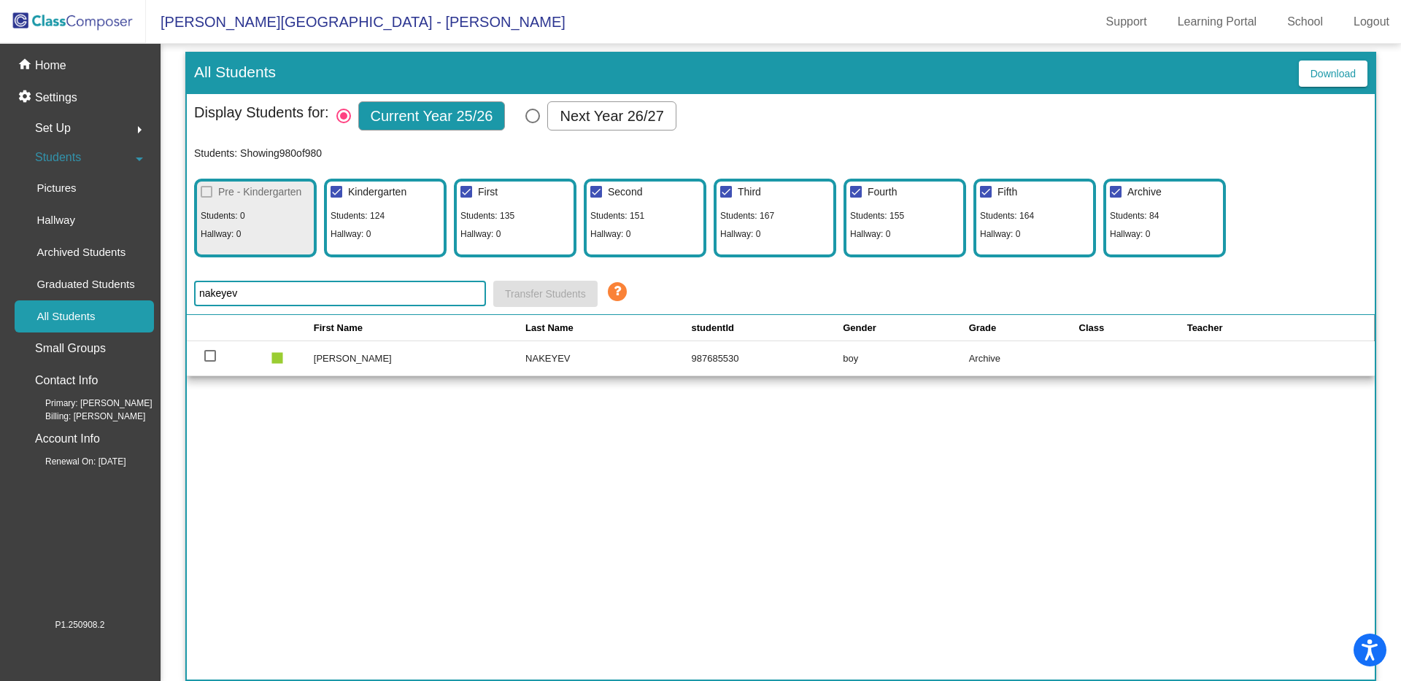
click at [193, 293] on div "Display Students for: Current Year 25/26 Next Year 26/27 Students: Showing 980 …" at bounding box center [781, 204] width 1188 height 221
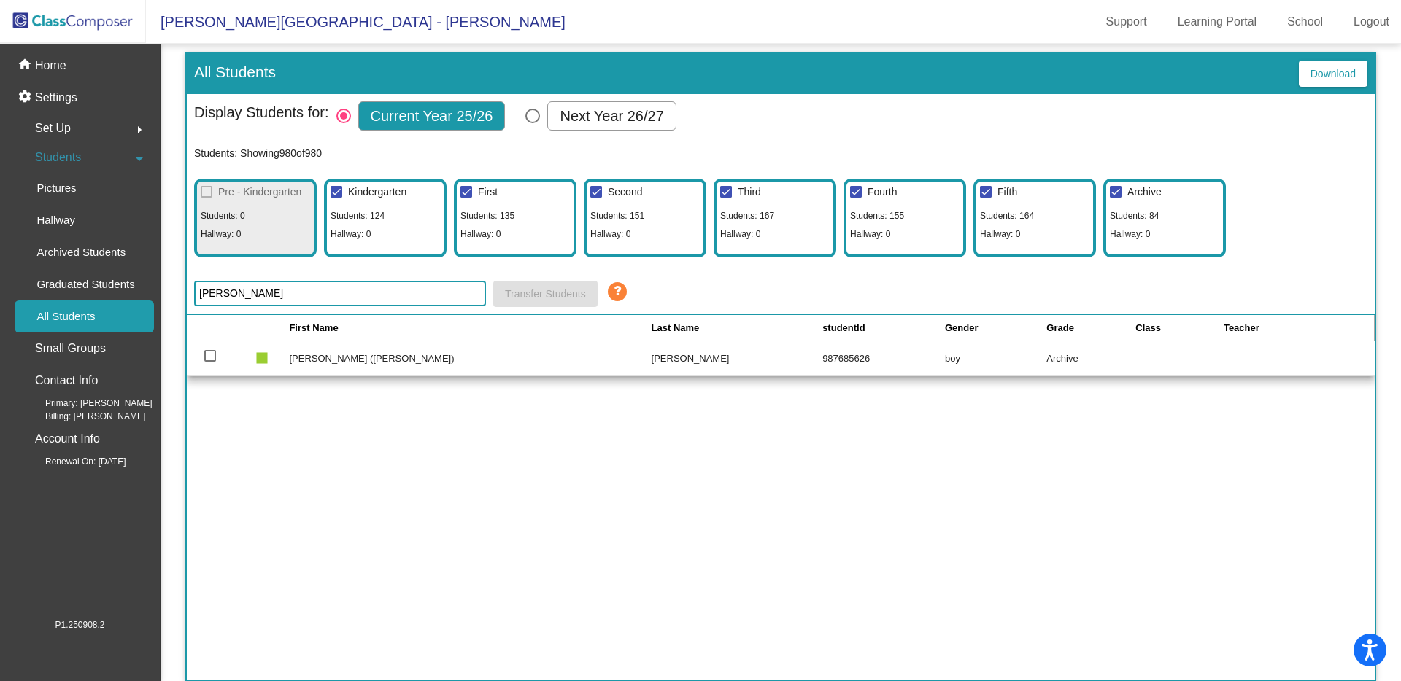
type input "[PERSON_NAME]"
drag, startPoint x: 222, startPoint y: 293, endPoint x: 200, endPoint y: 293, distance: 21.9
click at [200, 293] on input "[PERSON_NAME]" at bounding box center [340, 294] width 292 height 26
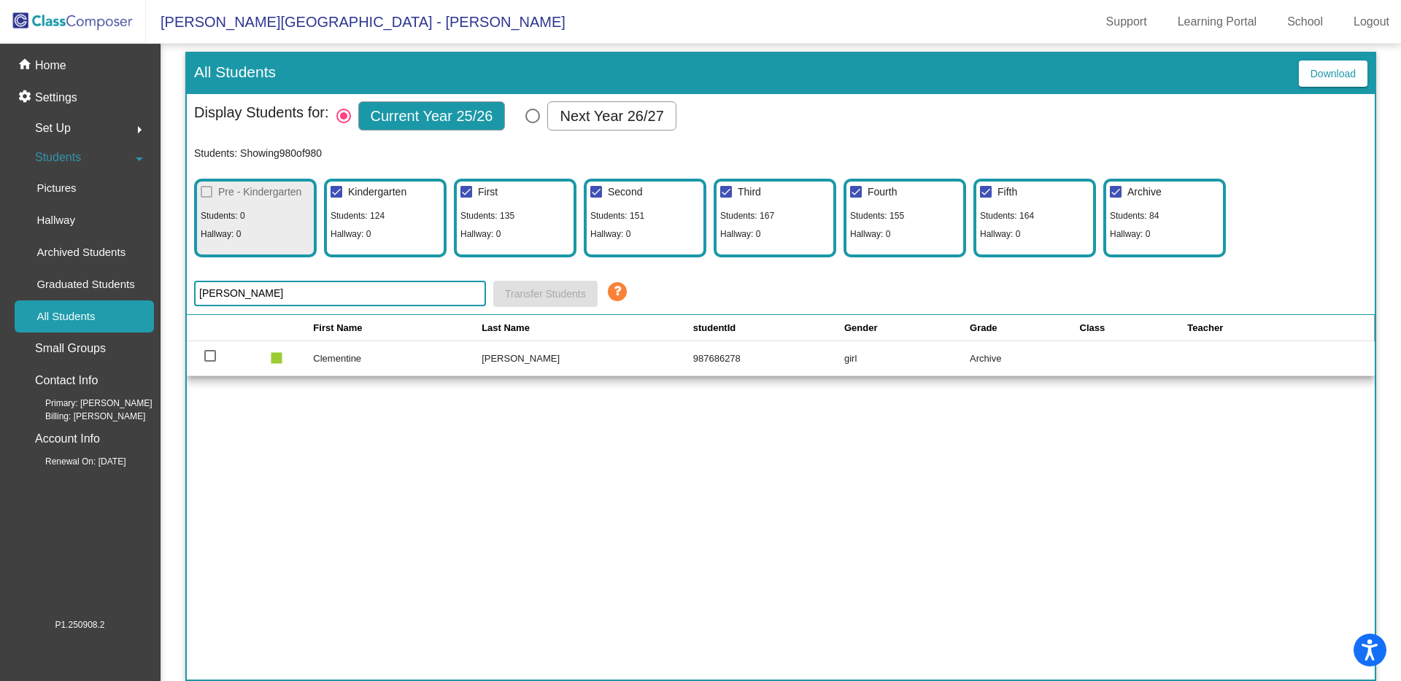
drag, startPoint x: 243, startPoint y: 295, endPoint x: 185, endPoint y: 293, distance: 57.7
click at [185, 293] on div "All Students Download Display Students for: Current Year 25/26 Next Year 26/27 …" at bounding box center [780, 367] width 1190 height 630
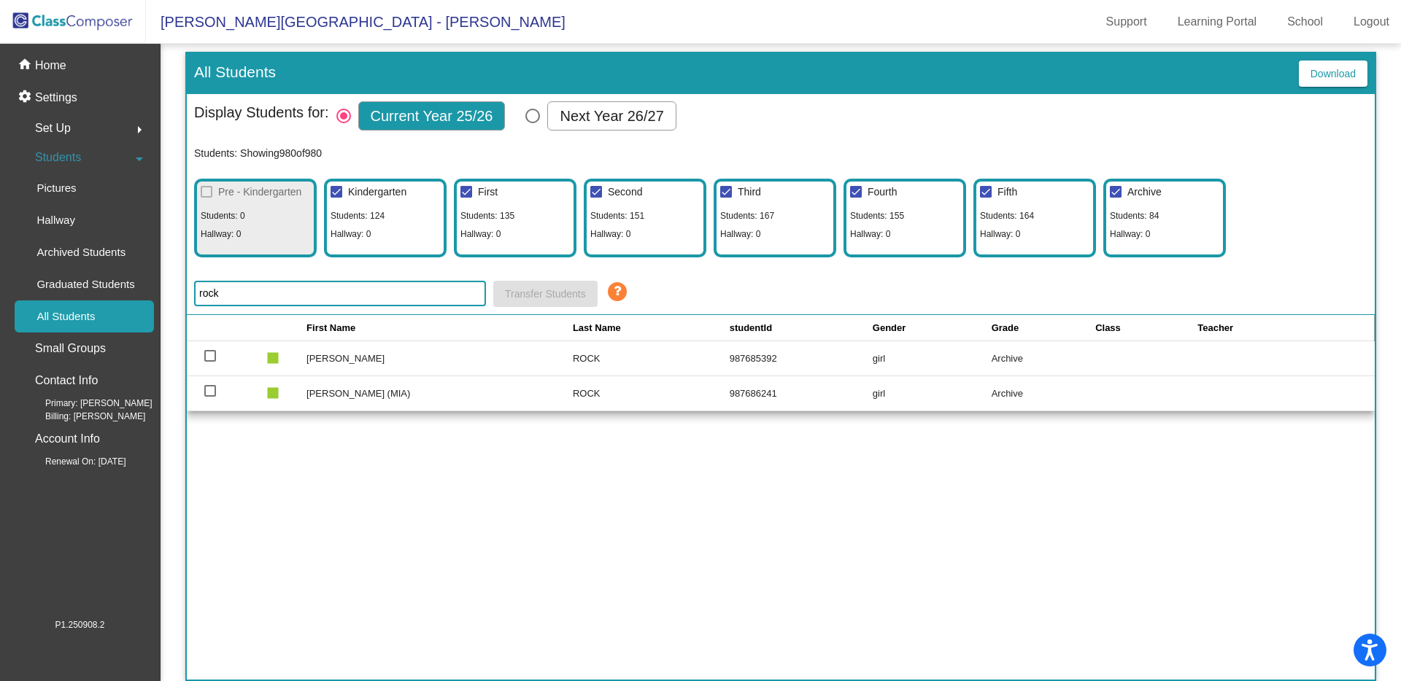
drag, startPoint x: 224, startPoint y: 295, endPoint x: 192, endPoint y: 291, distance: 32.4
click at [192, 291] on div "Display Students for: Current Year 25/26 Next Year 26/27 Students: Showing 980 …" at bounding box center [781, 204] width 1188 height 221
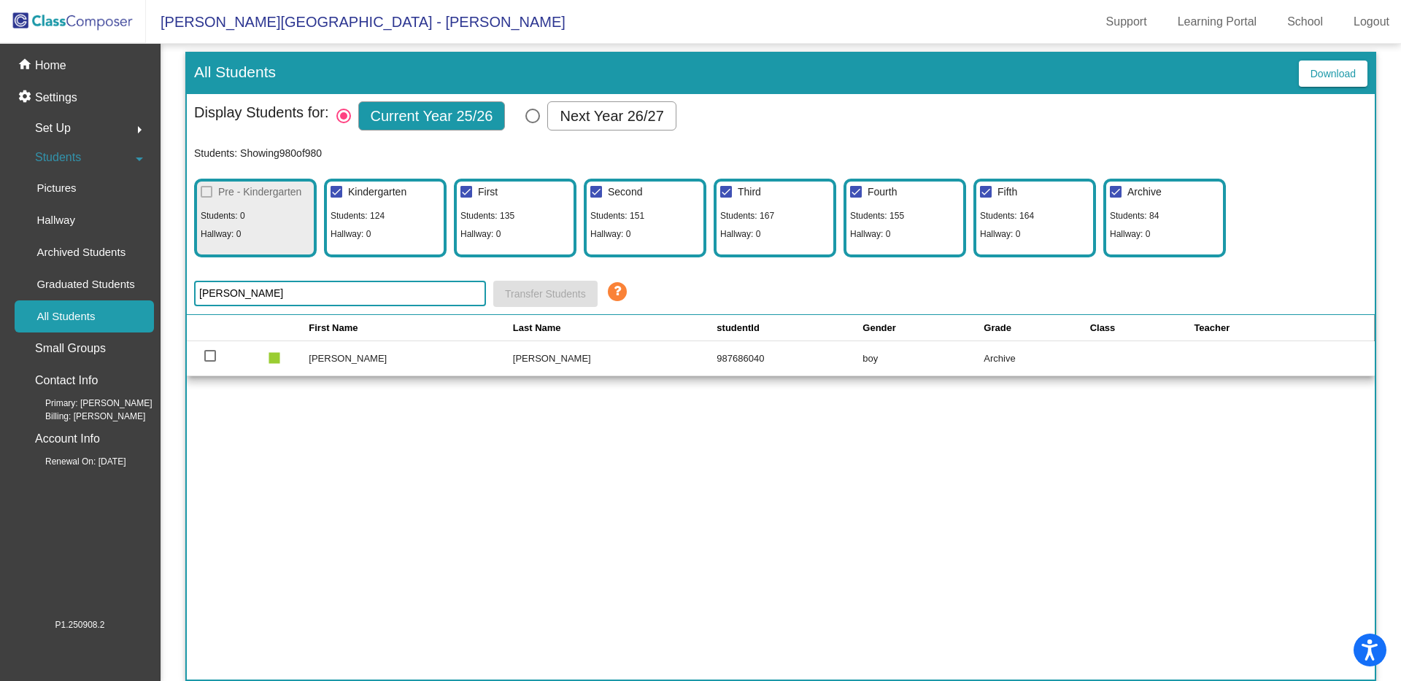
type input "[PERSON_NAME]"
drag, startPoint x: 250, startPoint y: 295, endPoint x: 188, endPoint y: 293, distance: 62.1
click at [188, 293] on div "Display Students for: Current Year 25/26 Next Year 26/27 Students: Showing 980 …" at bounding box center [781, 204] width 1188 height 221
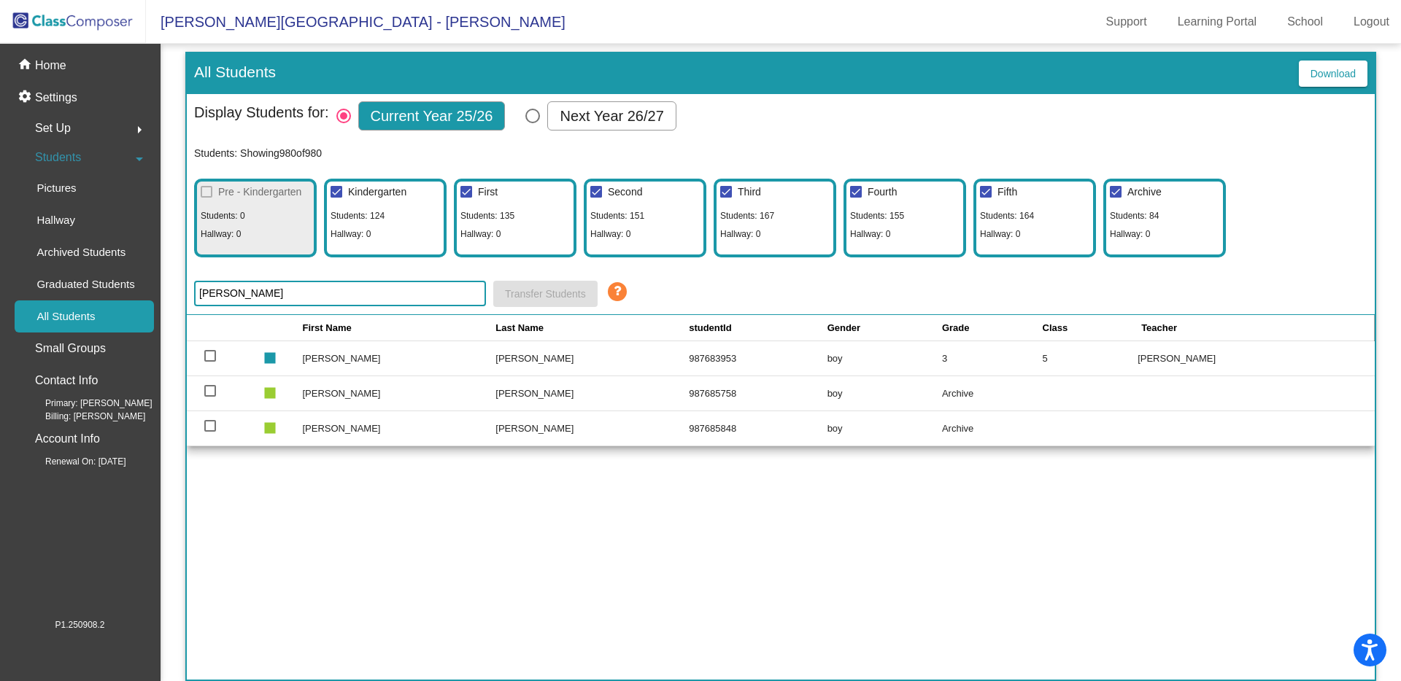
type input "[PERSON_NAME]"
drag, startPoint x: 263, startPoint y: 295, endPoint x: 187, endPoint y: 294, distance: 75.9
click at [187, 294] on div "Display Students for: Current Year 25/26 Next Year 26/27 Students: Showing 980 …" at bounding box center [781, 204] width 1188 height 221
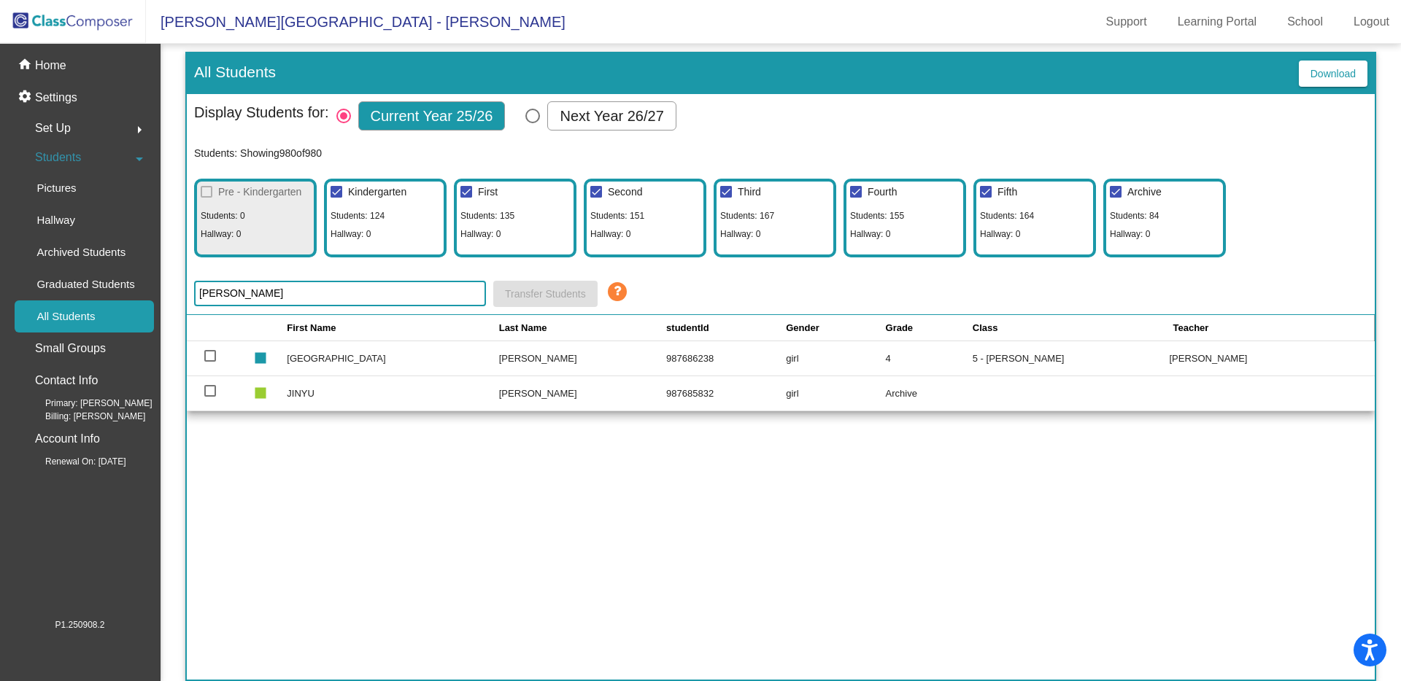
drag, startPoint x: 232, startPoint y: 295, endPoint x: 192, endPoint y: 294, distance: 40.1
click at [192, 294] on div "Display Students for: Current Year 25/26 Next Year 26/27 Students: Showing 980 …" at bounding box center [781, 204] width 1188 height 221
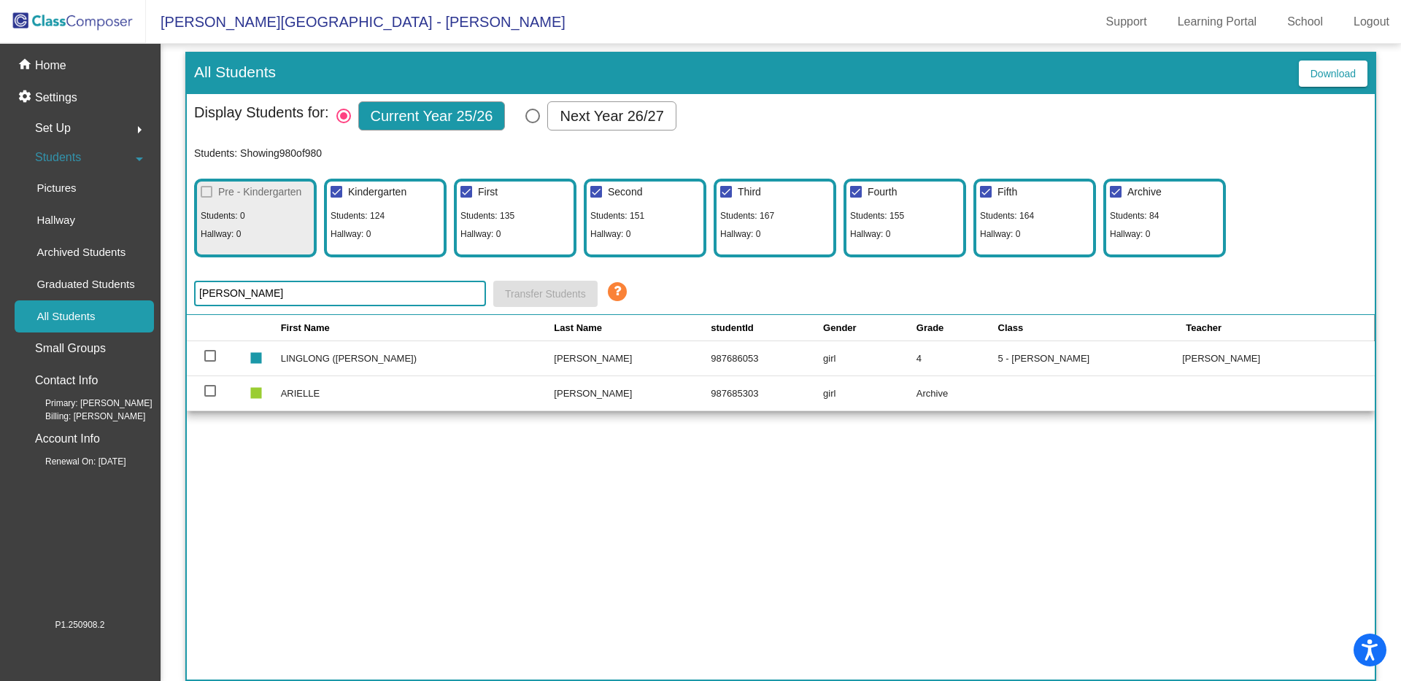
type input "[PERSON_NAME]"
drag, startPoint x: 228, startPoint y: 293, endPoint x: 193, endPoint y: 293, distance: 35.0
click at [193, 293] on div "Display Students for: Current Year 25/26 Next Year 26/27 Students: Showing 980 …" at bounding box center [781, 204] width 1188 height 221
